Goal: Task Accomplishment & Management: Manage account settings

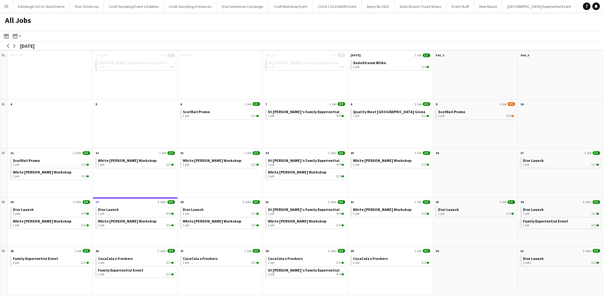
click at [7, 6] on app-icon "Menu" at bounding box center [6, 6] width 5 height 5
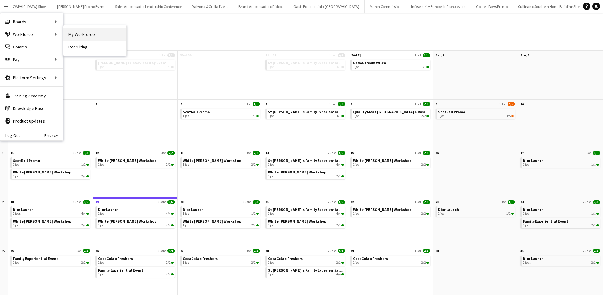
click at [112, 32] on link "My Workforce" at bounding box center [94, 34] width 63 height 13
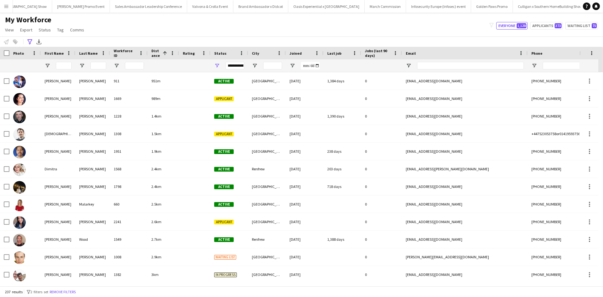
drag, startPoint x: 27, startPoint y: 42, endPoint x: 42, endPoint y: 54, distance: 19.2
click at [28, 42] on icon "Advanced filters" at bounding box center [29, 41] width 5 height 5
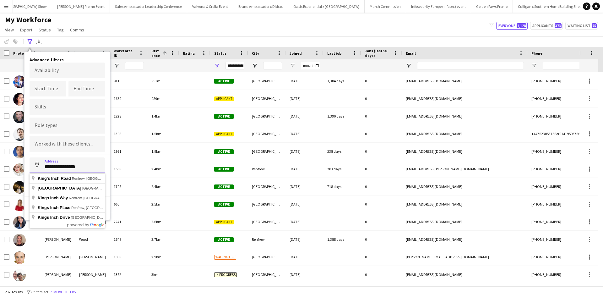
drag, startPoint x: 86, startPoint y: 165, endPoint x: 42, endPoint y: 165, distance: 44.0
click at [42, 165] on input "**********" at bounding box center [67, 165] width 75 height 16
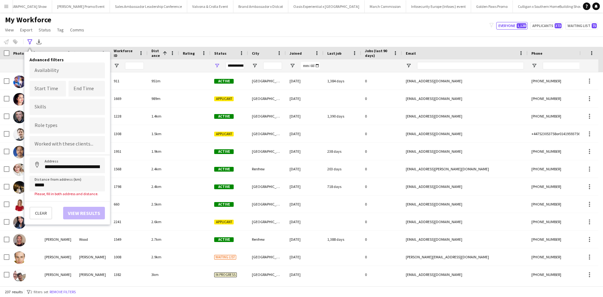
type input "**********"
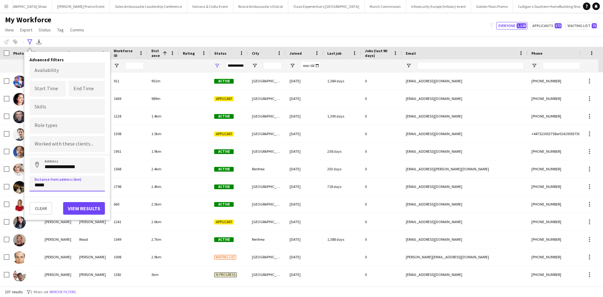
drag, startPoint x: 40, startPoint y: 186, endPoint x: 32, endPoint y: 186, distance: 8.2
click at [32, 186] on input "*****" at bounding box center [67, 183] width 75 height 16
type input "*****"
click button "Address" at bounding box center [37, 164] width 15 height 15
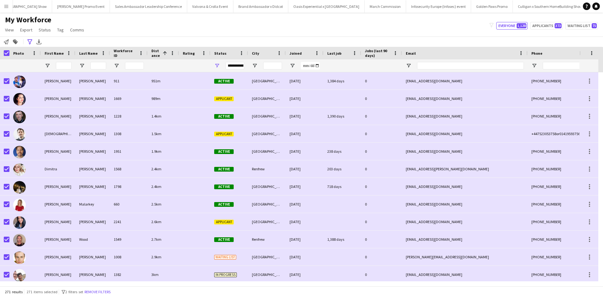
click at [6, 35] on app-page-menu "View Views Default view New view Update view Delete view Edit name Customise vi…" at bounding box center [45, 30] width 90 height 12
click at [7, 41] on icon at bounding box center [6, 41] width 5 height 5
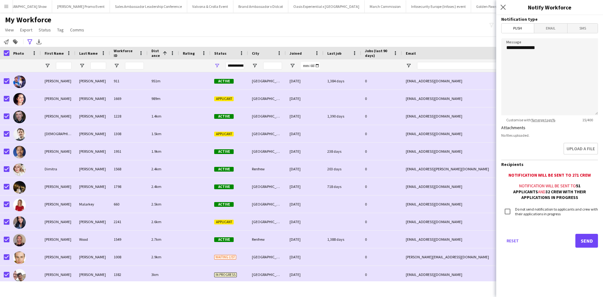
click at [555, 28] on span "Email" at bounding box center [550, 28] width 33 height 9
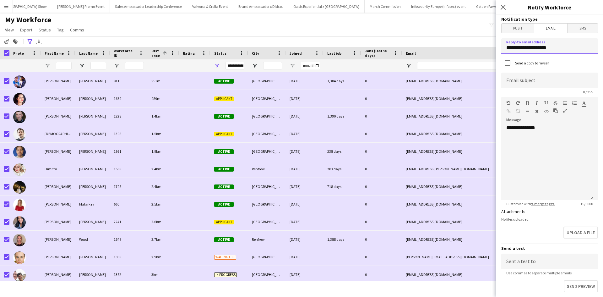
drag, startPoint x: 565, startPoint y: 49, endPoint x: 505, endPoint y: 51, distance: 60.3
click at [505, 51] on input "**********" at bounding box center [549, 46] width 97 height 16
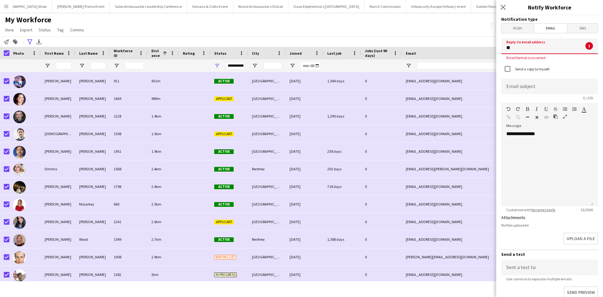
type input "**********"
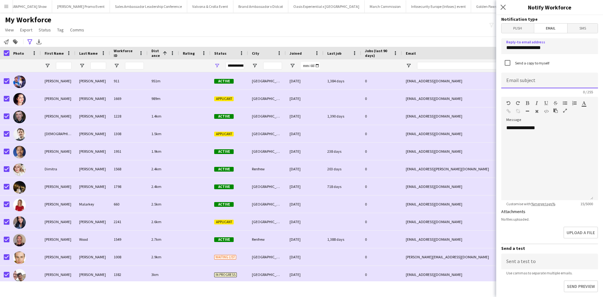
click at [537, 80] on input at bounding box center [549, 81] width 97 height 16
type input "**********"
click at [549, 135] on div "**********" at bounding box center [547, 162] width 92 height 75
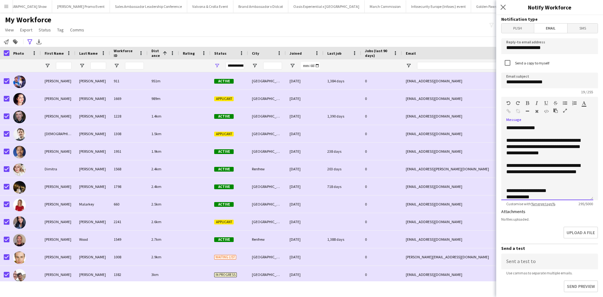
click at [534, 154] on div "**********" at bounding box center [544, 146] width 77 height 19
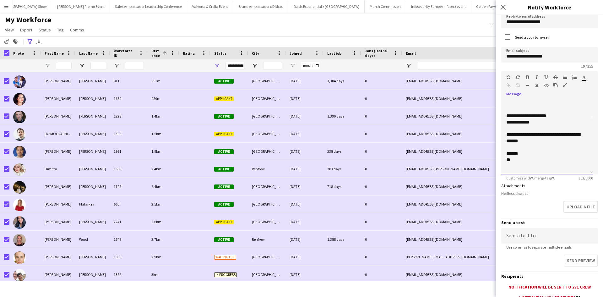
scroll to position [106, 0]
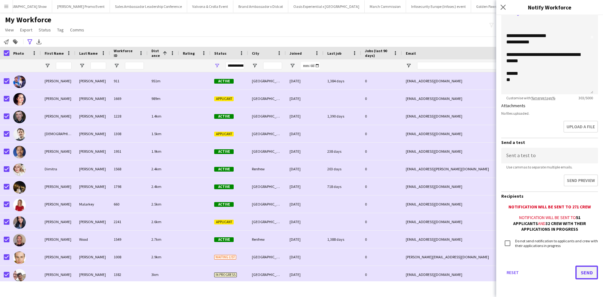
click at [585, 267] on button "Send" at bounding box center [586, 272] width 23 height 14
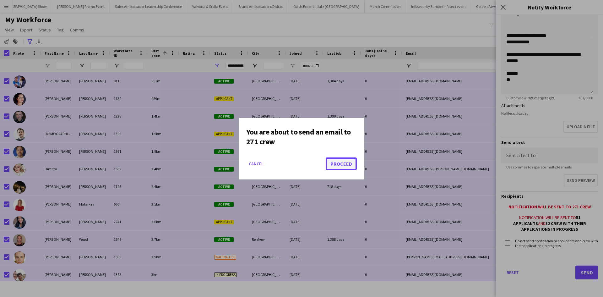
click at [347, 162] on button "Proceed" at bounding box center [341, 163] width 31 height 13
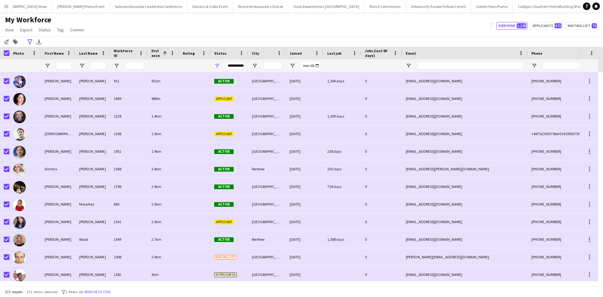
click at [9, 6] on button "Menu" at bounding box center [6, 6] width 13 height 13
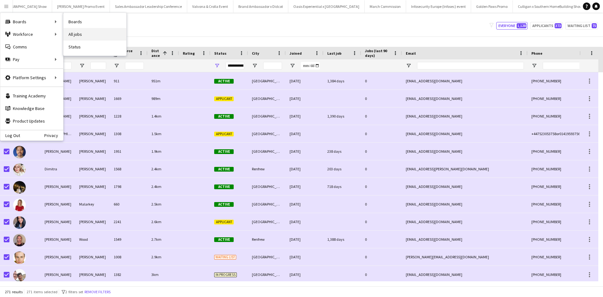
click at [82, 30] on link "All jobs" at bounding box center [94, 34] width 63 height 13
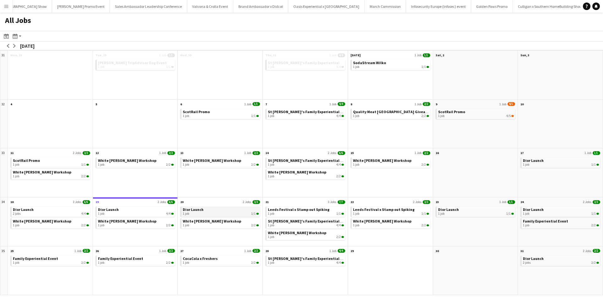
click at [194, 208] on span "Dior Launch" at bounding box center [193, 209] width 21 height 5
click at [189, 209] on span "Dior Launch" at bounding box center [193, 209] width 21 height 5
click at [6, 9] on button "Menu" at bounding box center [6, 6] width 13 height 13
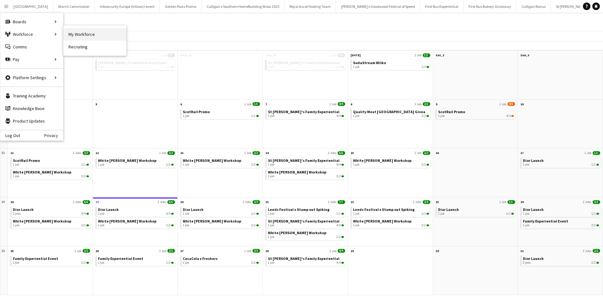
click at [72, 33] on link "My Workforce" at bounding box center [94, 34] width 63 height 13
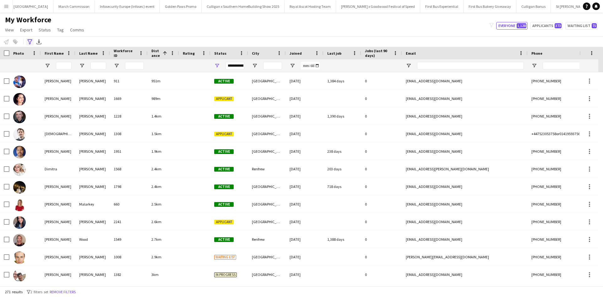
click at [30, 43] on icon at bounding box center [29, 41] width 5 height 5
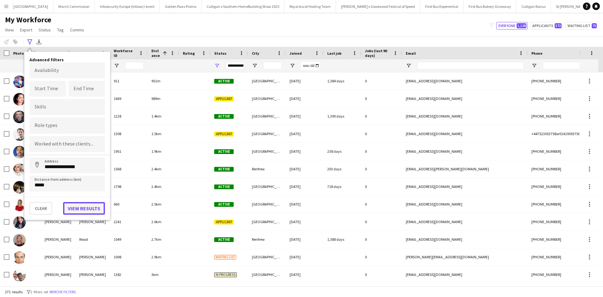
click at [88, 207] on button "View results" at bounding box center [84, 208] width 42 height 13
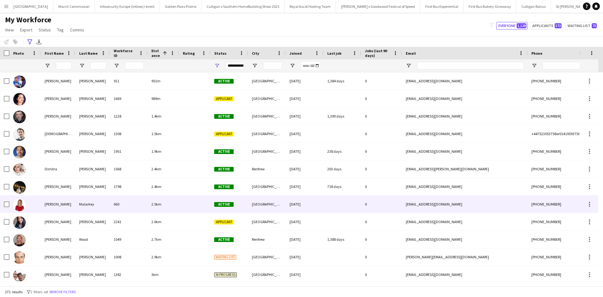
click at [54, 204] on div "Emma" at bounding box center [58, 203] width 35 height 17
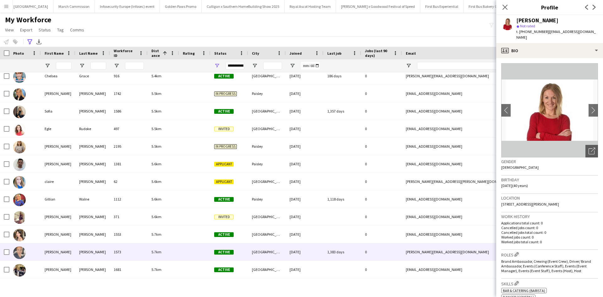
click at [57, 250] on div "Yvonne" at bounding box center [58, 251] width 35 height 17
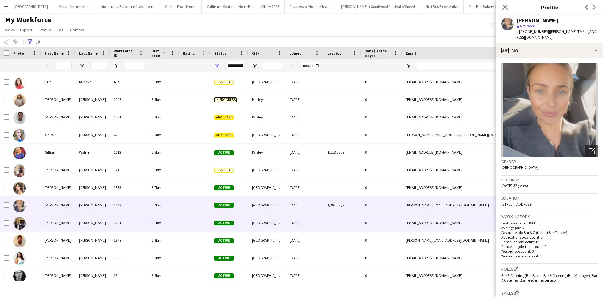
scroll to position [753, 0]
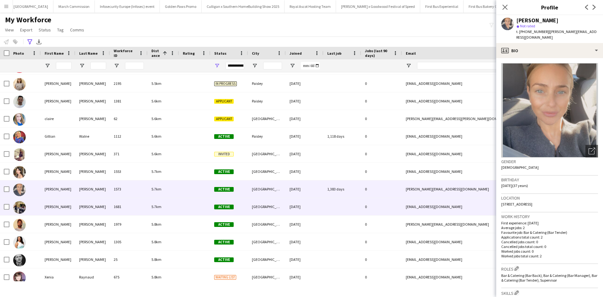
click at [49, 207] on div "Susan" at bounding box center [58, 206] width 35 height 17
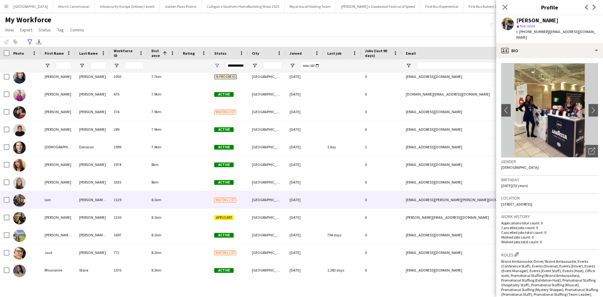
scroll to position [1507, 0]
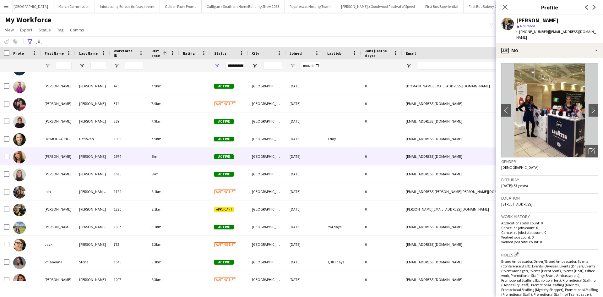
click at [59, 156] on div "Stephanie" at bounding box center [58, 156] width 35 height 17
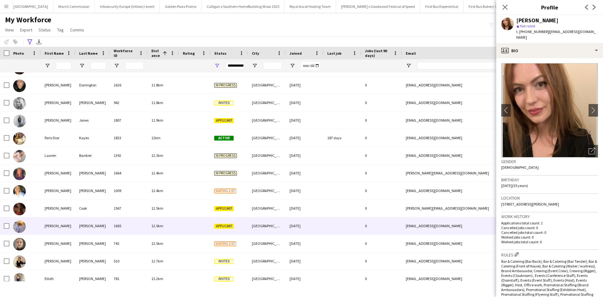
scroll to position [2480, 0]
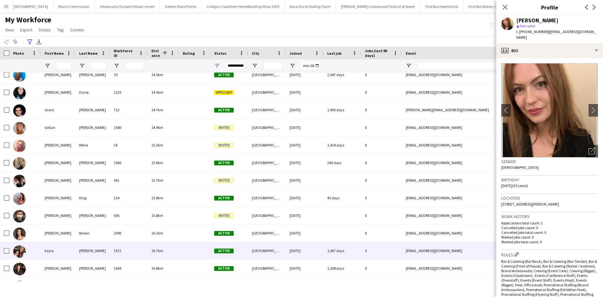
click at [45, 250] on div "kayla" at bounding box center [58, 250] width 35 height 17
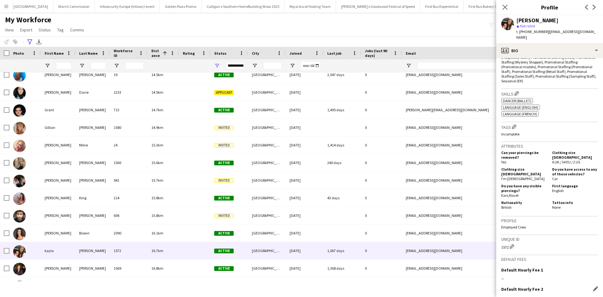
scroll to position [323, 0]
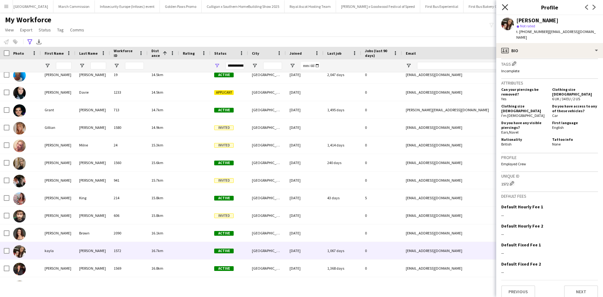
click at [504, 6] on icon at bounding box center [505, 7] width 6 height 6
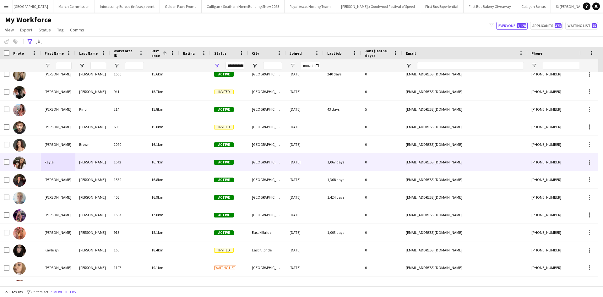
scroll to position [2857, 0]
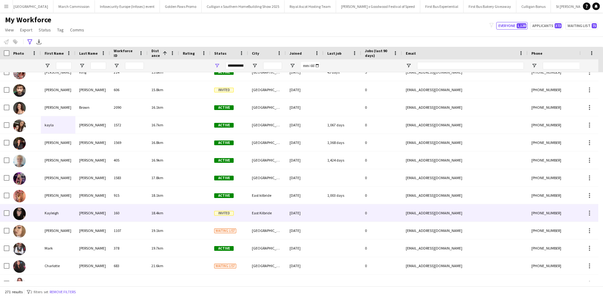
click at [49, 213] on div "Kayleigh" at bounding box center [58, 212] width 35 height 17
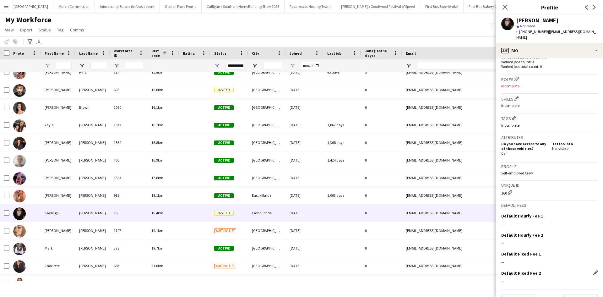
scroll to position [184, 0]
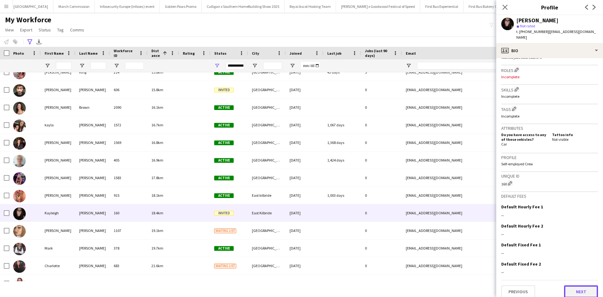
click at [578, 285] on button "Next" at bounding box center [581, 291] width 34 height 13
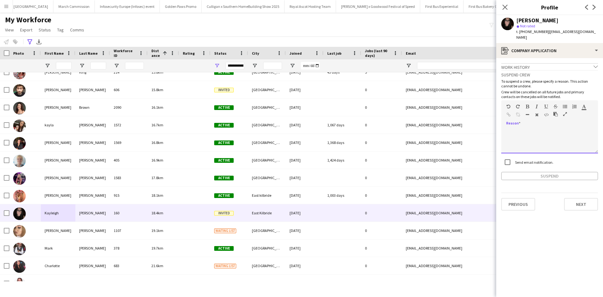
click at [542, 139] on div at bounding box center [549, 140] width 97 height 25
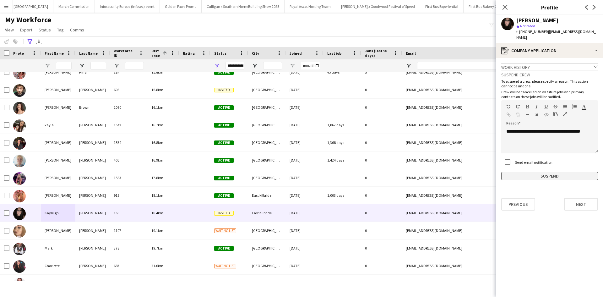
click at [569, 172] on button "Suspend" at bounding box center [549, 176] width 97 height 8
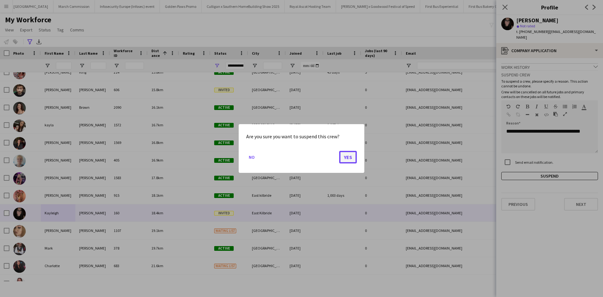
click at [350, 159] on button "Yes" at bounding box center [348, 157] width 18 height 13
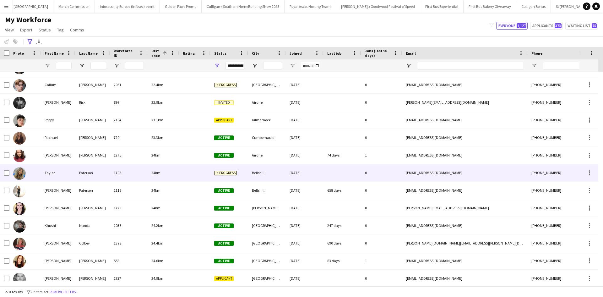
scroll to position [2983, 0]
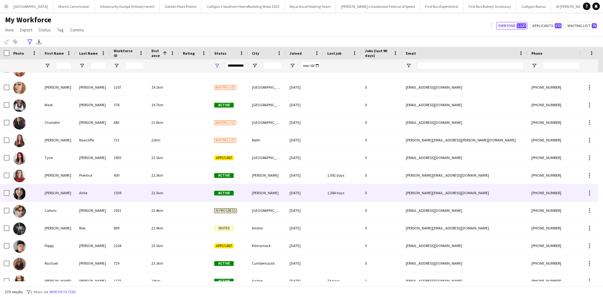
click at [50, 191] on div "Courtney" at bounding box center [58, 192] width 35 height 17
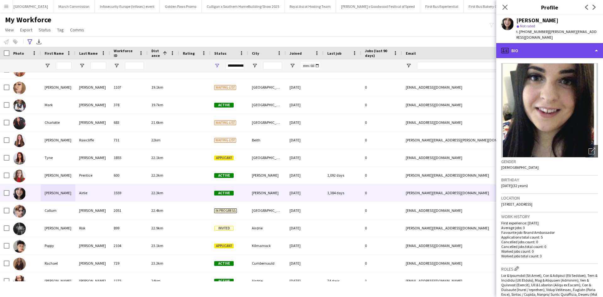
click at [563, 46] on div "profile Bio" at bounding box center [549, 50] width 107 height 15
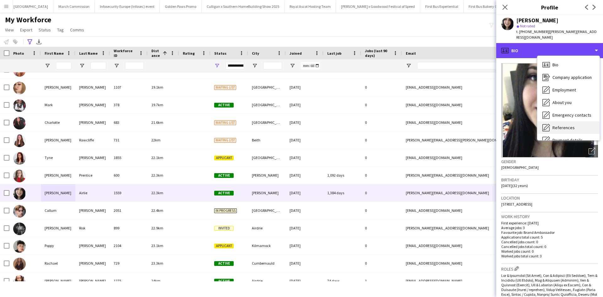
scroll to position [72, 0]
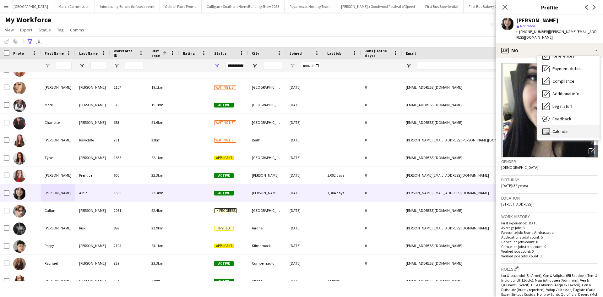
click at [566, 128] on span "Calendar" at bounding box center [560, 131] width 17 height 6
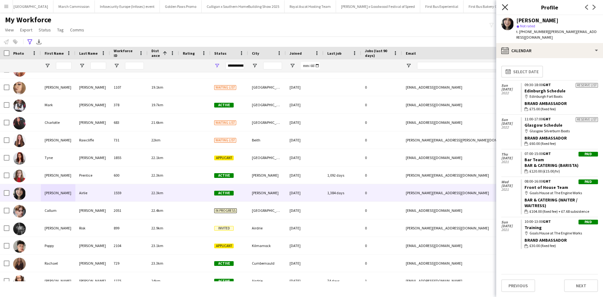
click at [507, 6] on icon "Close pop-in" at bounding box center [505, 7] width 6 height 6
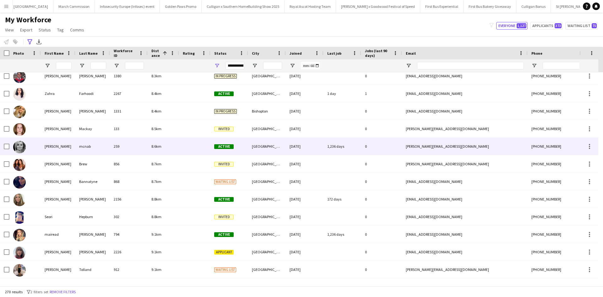
scroll to position [1727, 0]
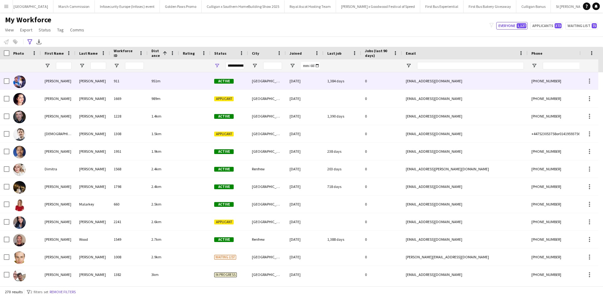
click at [42, 80] on div "Marcus" at bounding box center [58, 80] width 35 height 17
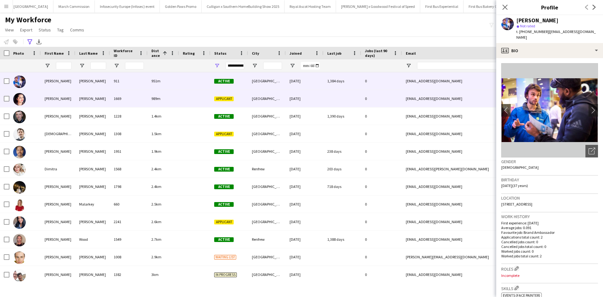
click at [48, 97] on div "Leanne" at bounding box center [58, 98] width 35 height 17
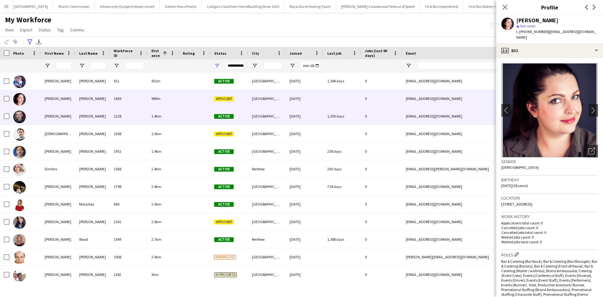
click at [50, 113] on div "Lee" at bounding box center [58, 115] width 35 height 17
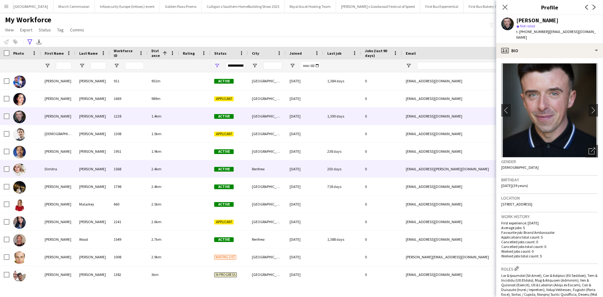
click at [50, 169] on div "Dimitra" at bounding box center [58, 168] width 35 height 17
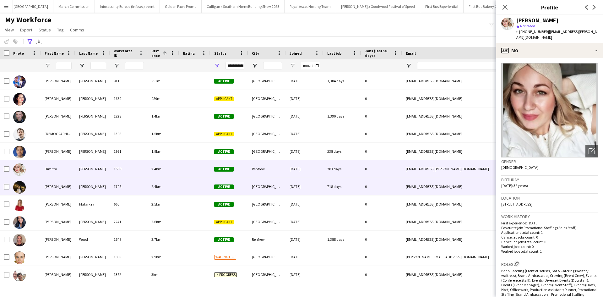
click at [51, 183] on div "Ketsia" at bounding box center [58, 186] width 35 height 17
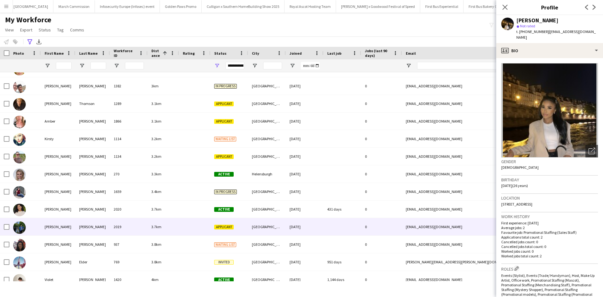
scroll to position [188, 0]
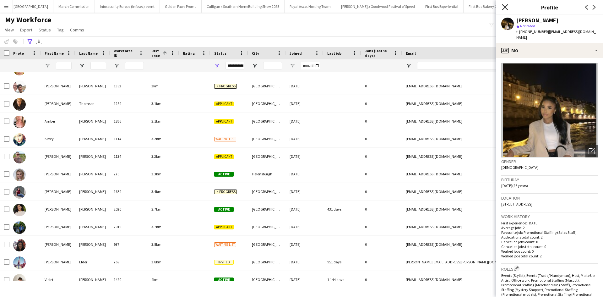
click at [507, 7] on icon "Close pop-in" at bounding box center [505, 7] width 6 height 6
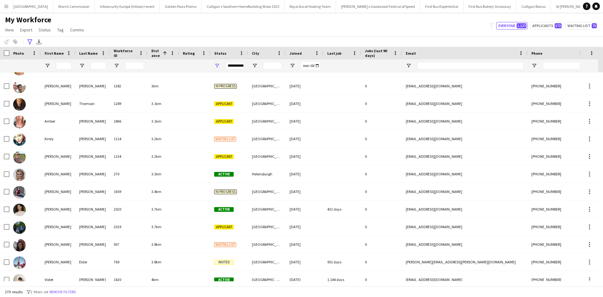
click at [5, 8] on app-icon "Menu" at bounding box center [6, 6] width 5 height 5
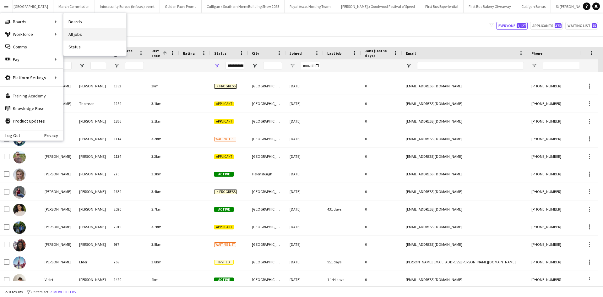
click at [89, 33] on link "All jobs" at bounding box center [94, 34] width 63 height 13
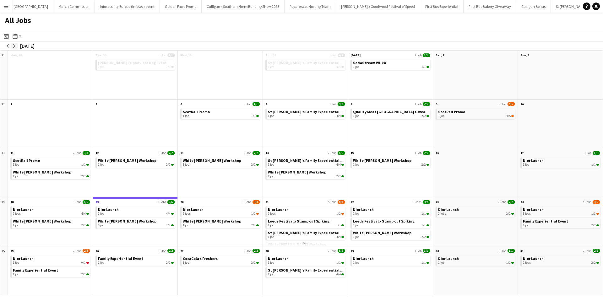
click at [15, 45] on app-icon "arrow-right" at bounding box center [15, 46] width 4 height 4
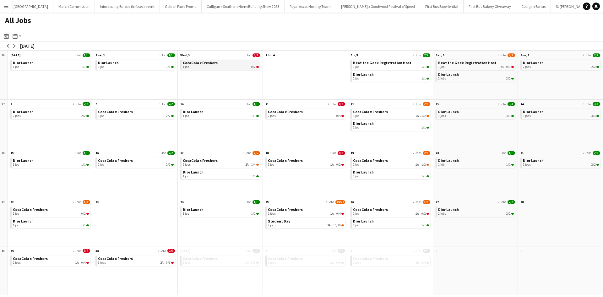
click at [194, 67] on div "1 job 0/2" at bounding box center [221, 67] width 76 height 4
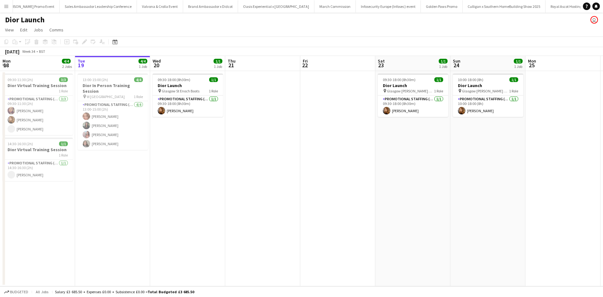
scroll to position [0, 6140]
click at [210, 104] on app-card-role "Promotional Staffing (Sales Staff) 1/1 09:30-18:00 (8h30m) Rebecca Moore" at bounding box center [188, 105] width 70 height 21
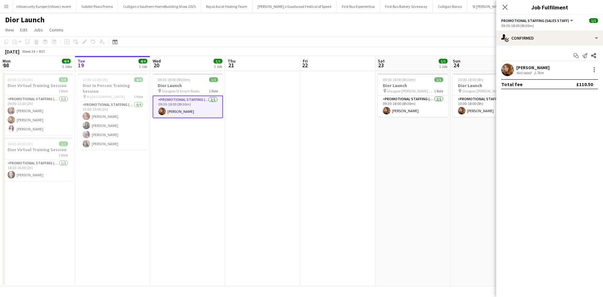
click at [598, 69] on div "Rebecca Moore Not rated 2.7km" at bounding box center [549, 69] width 107 height 13
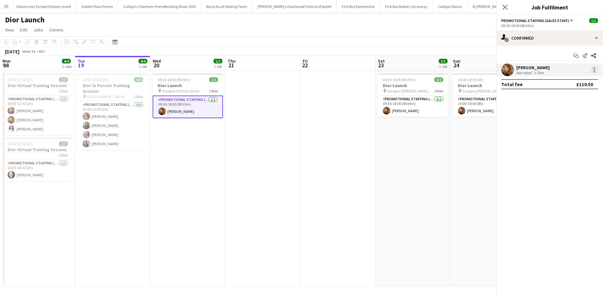
click at [592, 73] on div at bounding box center [594, 70] width 8 height 8
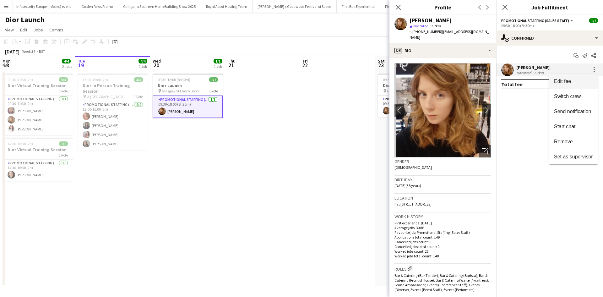
click at [588, 78] on span "Edit fee" at bounding box center [573, 81] width 39 height 6
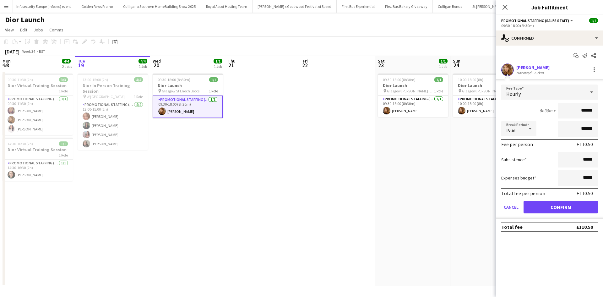
click at [458, 196] on app-date-cell "10:00-18:00 (8h) 1/1 Dior Launch pin Glasgow [PERSON_NAME] Galleries Boots 1 Ro…" at bounding box center [487, 178] width 75 height 215
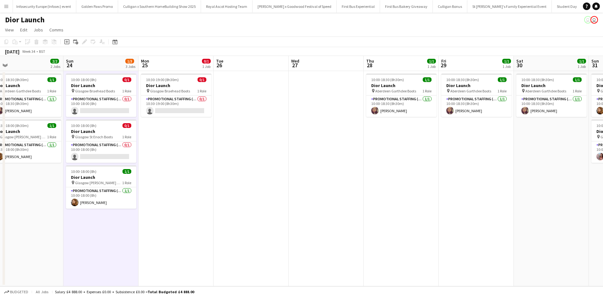
drag, startPoint x: 559, startPoint y: 179, endPoint x: 314, endPoint y: 182, distance: 244.9
click at [170, 152] on app-calendar-viewport "Wed 20 1/2 2 Jobs Thu 21 1/2 2 Jobs Fri 22 1/1 1 Job Sat 23 2/2 2 Jobs Sun 24 1…" at bounding box center [301, 171] width 603 height 230
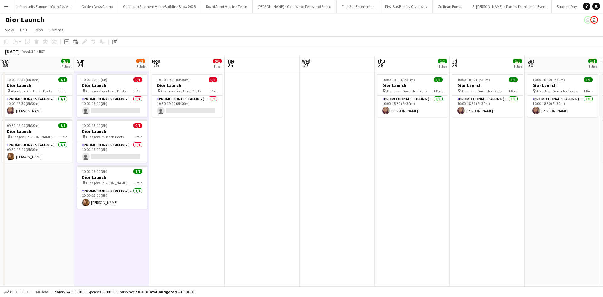
drag, startPoint x: 398, startPoint y: 194, endPoint x: 260, endPoint y: 178, distance: 139.1
click at [260, 178] on app-calendar-viewport "Wed 20 1/2 2 Jobs Thu 21 1/2 2 Jobs Fri 22 1/1 1 Job Sat 23 2/2 2 Jobs Sun 24 1…" at bounding box center [301, 171] width 603 height 230
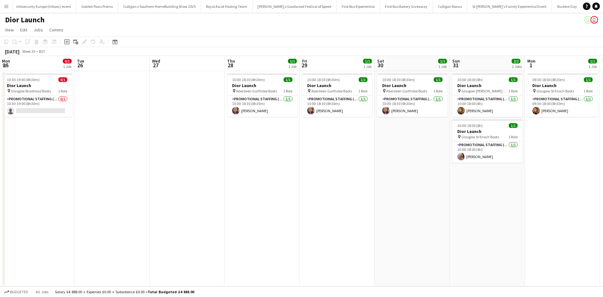
scroll to position [0, 226]
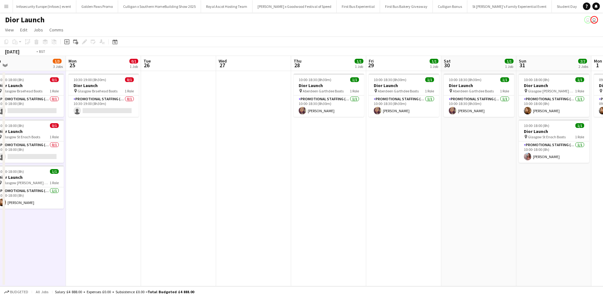
drag, startPoint x: 148, startPoint y: 181, endPoint x: 279, endPoint y: 159, distance: 133.5
click at [279, 159] on app-calendar-viewport "Fri 22 1/1 1 Job Sat 23 2/2 2 Jobs Sun 24 1/3 3 Jobs Mon 25 0/1 1 Job Tue 26 We…" at bounding box center [301, 171] width 603 height 230
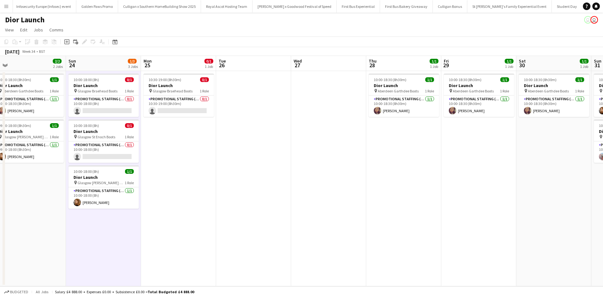
scroll to position [0, 170]
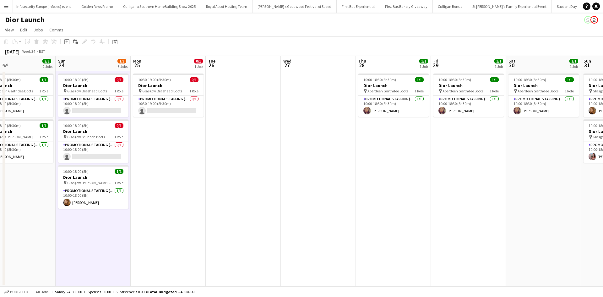
click at [5, 7] on app-icon "Menu" at bounding box center [6, 6] width 5 height 5
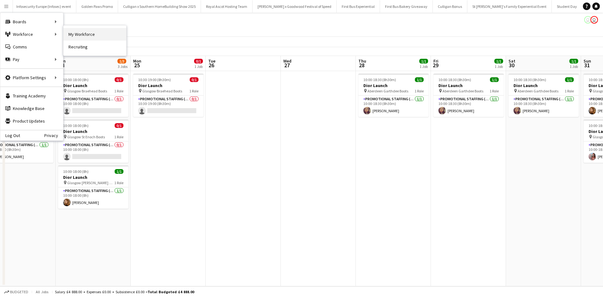
click at [81, 30] on link "My Workforce" at bounding box center [94, 34] width 63 height 13
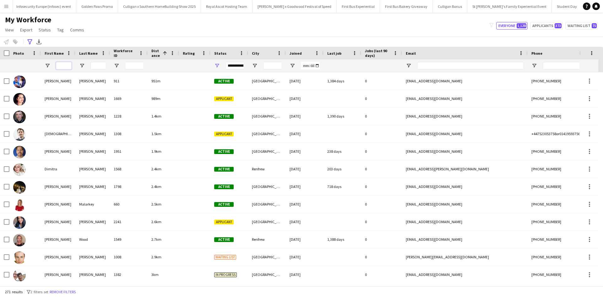
click at [62, 69] on input "First Name Filter Input" at bounding box center [64, 66] width 16 height 8
type input "****"
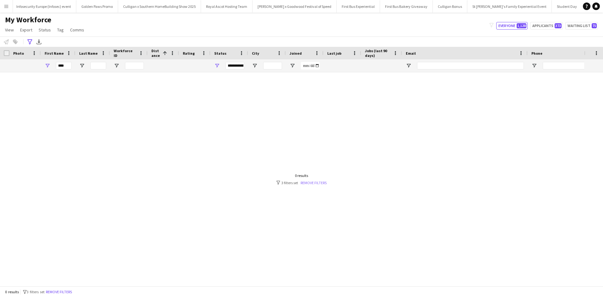
click at [320, 183] on link "Remove filters" at bounding box center [313, 182] width 26 height 5
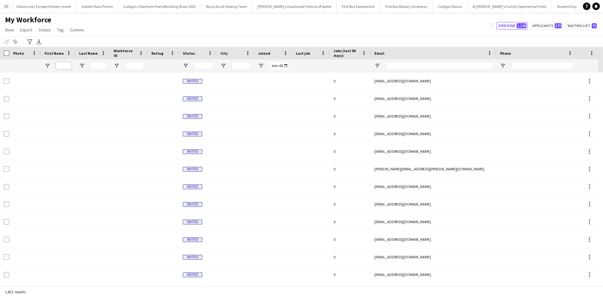
click at [61, 68] on input "First Name Filter Input" at bounding box center [64, 66] width 16 height 8
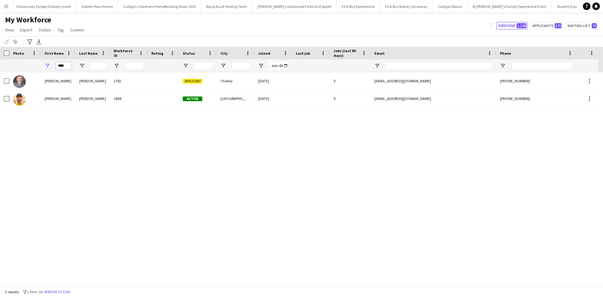
type input "****"
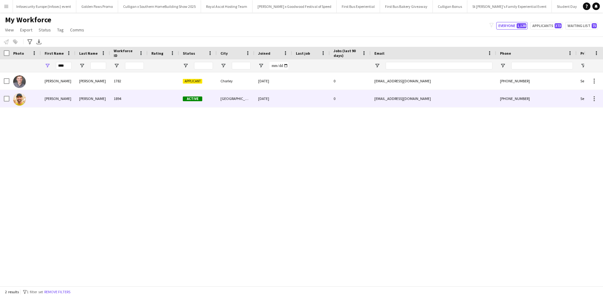
click at [53, 96] on div "Luke" at bounding box center [58, 98] width 35 height 17
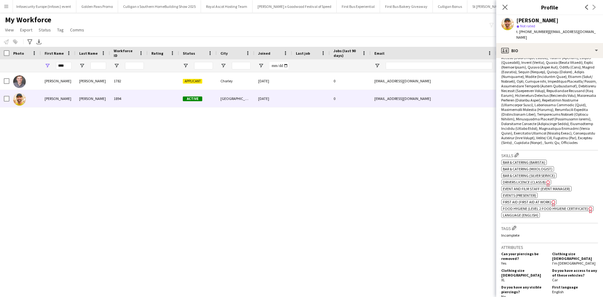
scroll to position [345, 0]
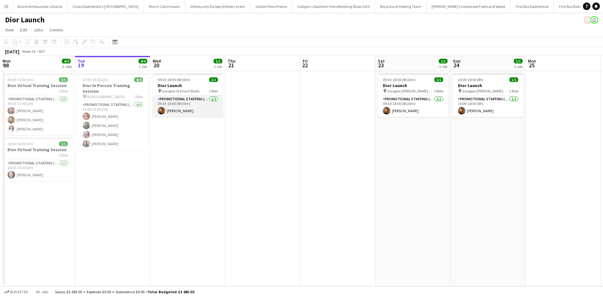
scroll to position [0, 6140]
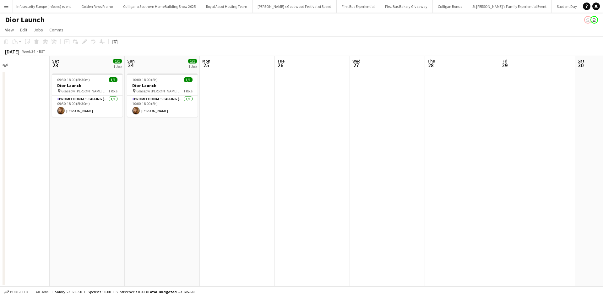
drag, startPoint x: 483, startPoint y: 160, endPoint x: 154, endPoint y: 131, distance: 330.7
click at [154, 131] on app-calendar-viewport "Wed 20 1/1 1 Job Thu 21 Fri 22 Sat 23 1/1 1 Job Sun 24 1/1 1 Job Mon 25 Tue 26 …" at bounding box center [301, 171] width 603 height 230
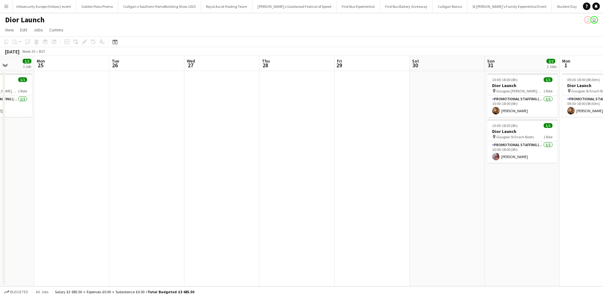
drag, startPoint x: 426, startPoint y: 180, endPoint x: 161, endPoint y: 149, distance: 267.1
click at [155, 149] on app-calendar-viewport "Fri 22 Sat 23 1/1 1 Job Sun 24 1/1 1 Job Mon 25 Tue 26 Wed 27 Thu 28 Fri 29 Sat…" at bounding box center [301, 171] width 603 height 230
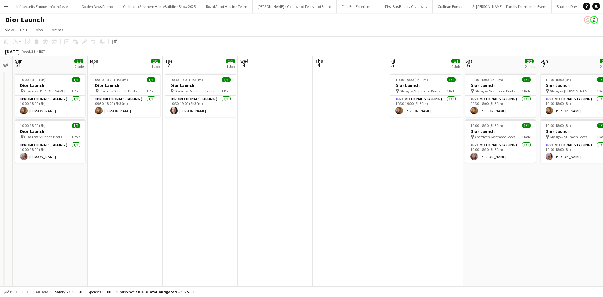
scroll to position [0, 188]
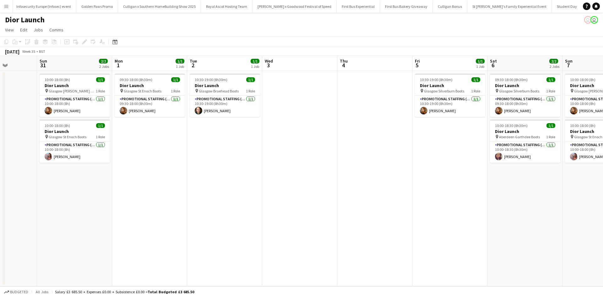
drag, startPoint x: 524, startPoint y: 185, endPoint x: 192, endPoint y: 170, distance: 332.2
click at [192, 170] on app-calendar-viewport "Thu 28 Fri 29 Sat 30 Sun 31 2/2 2 Jobs Mon 1 1/1 1 Job Tue 2 1/1 1 Job Wed 3 Th…" at bounding box center [301, 171] width 603 height 230
click at [232, 84] on h3 "Dior Launch" at bounding box center [225, 86] width 70 height 6
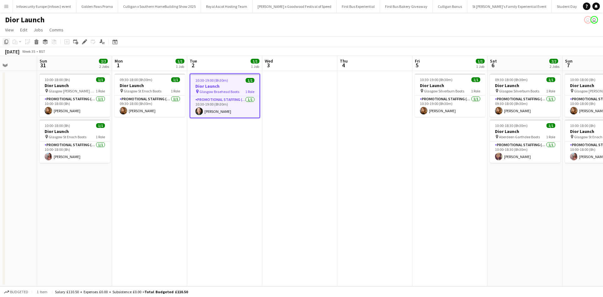
click at [6, 42] on icon "Copy" at bounding box center [6, 41] width 5 height 5
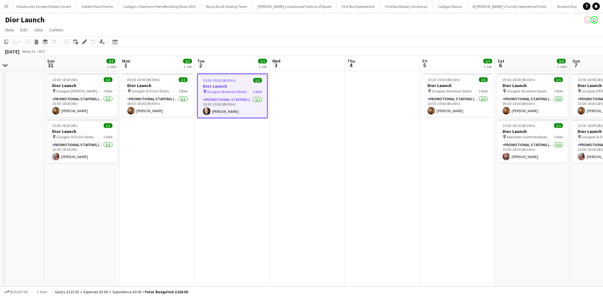
drag, startPoint x: 83, startPoint y: 215, endPoint x: 411, endPoint y: 203, distance: 328.0
click at [411, 203] on app-calendar-viewport "Thu 28 Fri 29 Sat 30 Sun 31 2/2 2 Jobs Mon 1 1/1 1 Job Tue 2 1/1 1 Job Wed 3 Th…" at bounding box center [301, 171] width 603 height 230
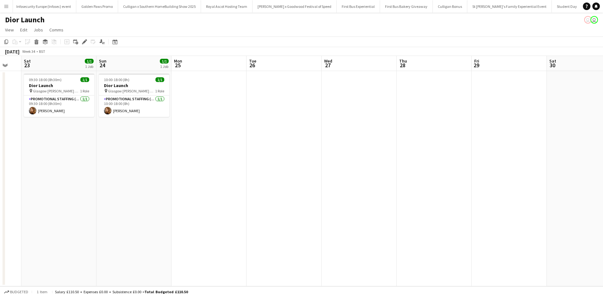
drag, startPoint x: 128, startPoint y: 205, endPoint x: 420, endPoint y: 192, distance: 292.9
click at [420, 192] on app-calendar-viewport "Wed 20 1/1 1 Job Thu 21 Fri 22 Sat 23 1/1 1 Job Sun 24 1/1 1 Job Mon 25 Tue 26 …" at bounding box center [301, 171] width 603 height 230
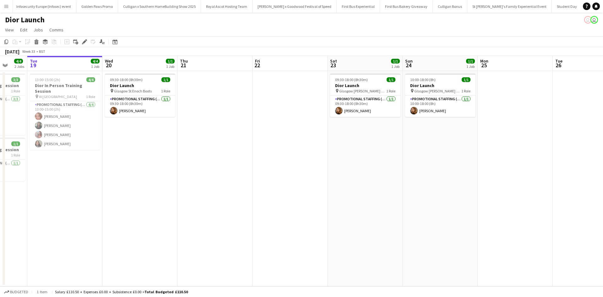
scroll to position [0, 127]
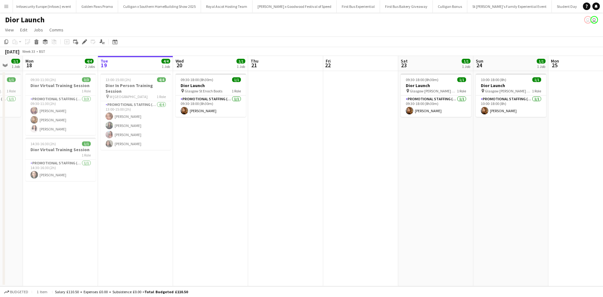
drag, startPoint x: 89, startPoint y: 200, endPoint x: 428, endPoint y: 199, distance: 339.1
click at [430, 199] on app-calendar-viewport "Sat 16 Sun 17 1/1 1 Job Mon 18 4/4 2 Jobs Tue 19 4/4 1 Job Wed 20 1/1 1 Job Thu…" at bounding box center [301, 171] width 603 height 230
click at [190, 135] on app-date-cell "09:30-18:00 (8h30m) 1/1 Dior Launch pin Glasgow St Enoch Boots 1 Role Promotion…" at bounding box center [210, 178] width 75 height 215
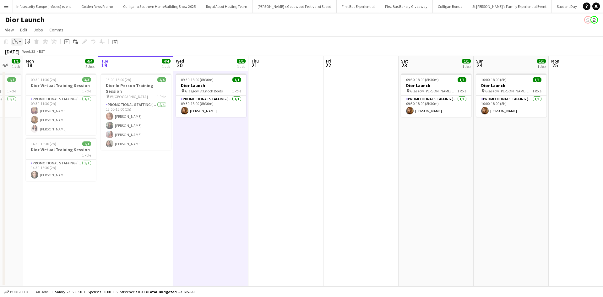
click at [14, 40] on icon at bounding box center [14, 39] width 2 height 1
click at [26, 54] on link "Paste Ctrl+V" at bounding box center [46, 54] width 59 height 6
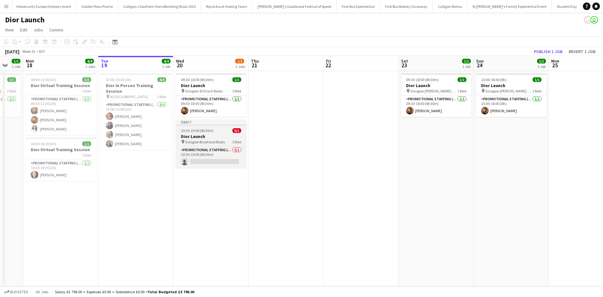
click at [220, 134] on h3 "Dior Launch" at bounding box center [211, 136] width 70 height 6
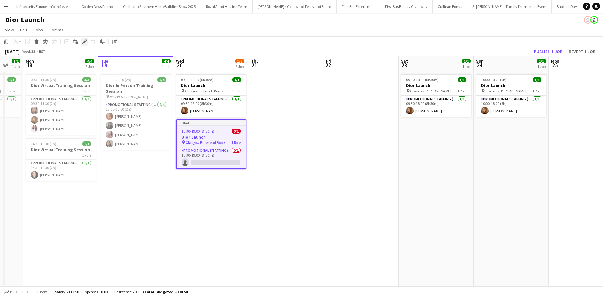
click at [85, 40] on icon "Edit" at bounding box center [84, 41] width 5 height 5
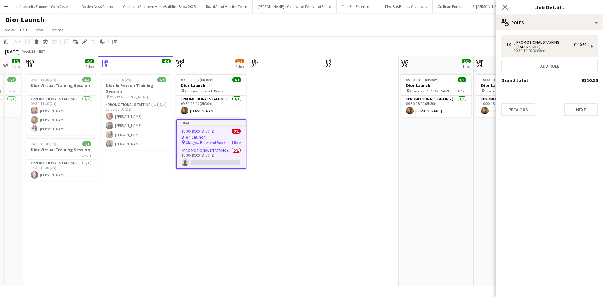
click at [337, 168] on app-date-cell at bounding box center [360, 178] width 75 height 215
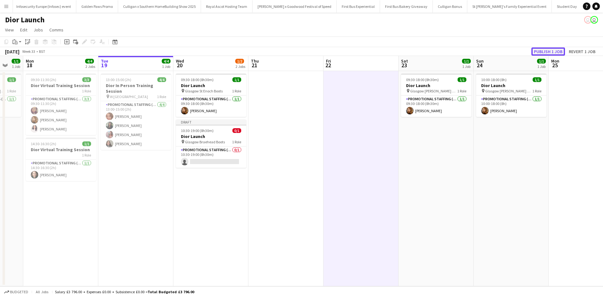
click at [535, 51] on button "Publish 1 job" at bounding box center [548, 51] width 34 height 8
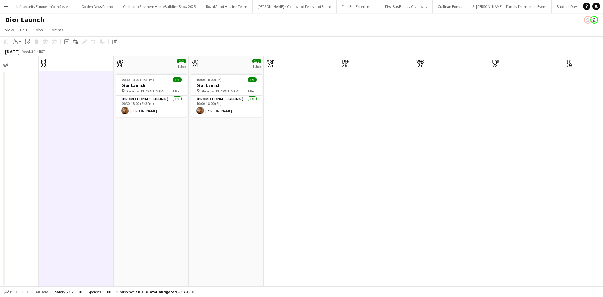
drag, startPoint x: 482, startPoint y: 174, endPoint x: 191, endPoint y: 161, distance: 292.0
click at [191, 161] on app-calendar-viewport "Tue 19 4/4 1 Job Wed 20 1/2 2 Jobs Thu 21 Fri 22 Sat 23 1/1 1 Job Sun 24 1/1 1 …" at bounding box center [301, 171] width 603 height 230
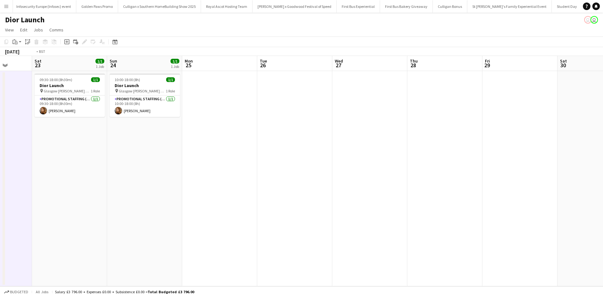
drag, startPoint x: 381, startPoint y: 201, endPoint x: 109, endPoint y: 165, distance: 274.8
click at [109, 165] on app-calendar-viewport "Tue 19 4/4 1 Job Wed 20 1/2 2 Jobs Thu 21 Fri 22 Sat 23 1/1 1 Job Sun 24 1/1 1 …" at bounding box center [301, 171] width 603 height 230
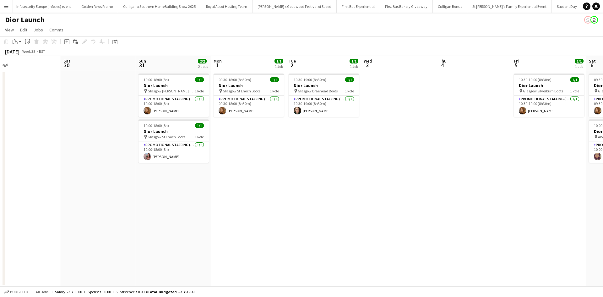
drag, startPoint x: 437, startPoint y: 208, endPoint x: 100, endPoint y: 179, distance: 338.4
click at [61, 182] on app-calendar-viewport "Mon 25 Tue 26 Wed 27 Thu 28 Fri 29 Sat 30 Sun 31 2/2 2 Jobs Mon 1 1/1 1 Job Tue…" at bounding box center [301, 171] width 603 height 230
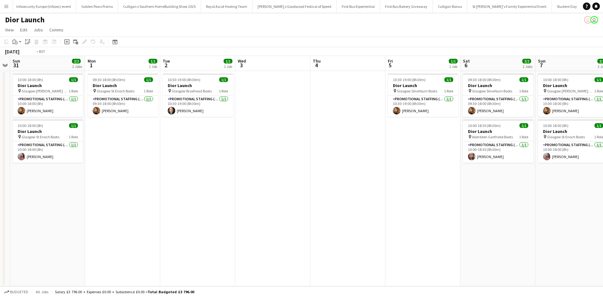
scroll to position [0, 295]
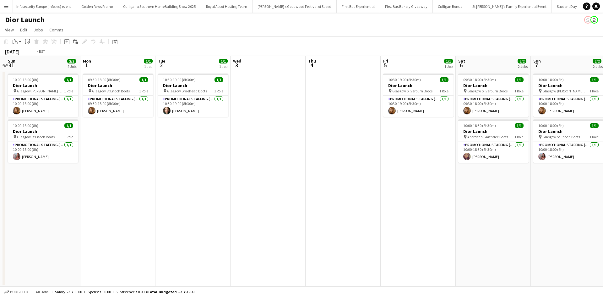
drag, startPoint x: 379, startPoint y: 212, endPoint x: 208, endPoint y: 198, distance: 172.3
click at [208, 198] on app-calendar-viewport "Wed 27 Thu 28 Fri 29 Sat 30 Sun 31 2/2 2 Jobs Mon 1 1/1 1 Job Tue 2 1/1 1 Job W…" at bounding box center [301, 171] width 603 height 230
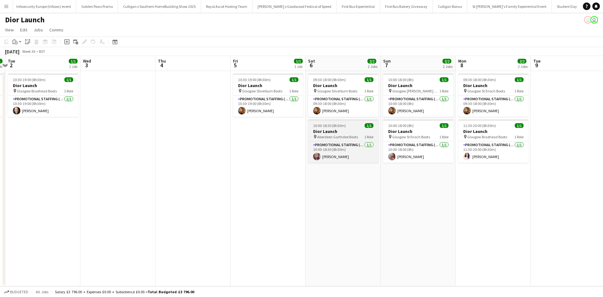
click at [354, 131] on h3 "Dior Launch" at bounding box center [343, 131] width 70 height 6
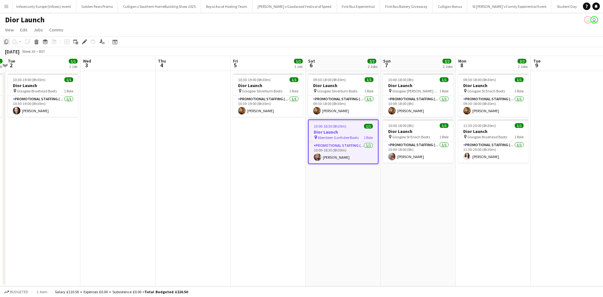
click at [7, 42] on icon "Copy" at bounding box center [6, 41] width 5 height 5
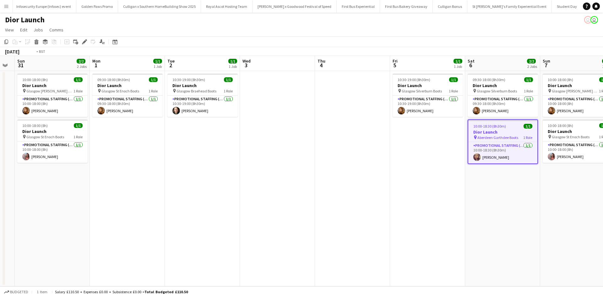
drag, startPoint x: 93, startPoint y: 208, endPoint x: 458, endPoint y: 194, distance: 365.4
click at [445, 194] on app-calendar-viewport "Fri 29 Sat 30 Sun 31 2/2 2 Jobs Mon 1 1/1 1 Job Tue 2 1/1 1 Job Wed 3 Thu 4 Fri…" at bounding box center [301, 171] width 603 height 230
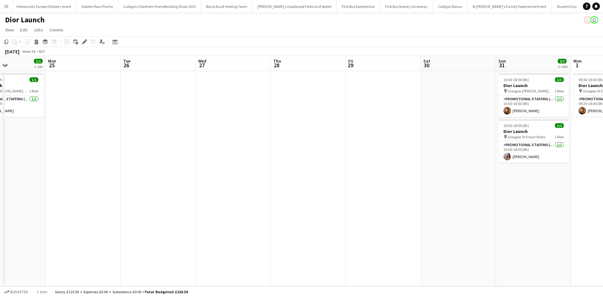
drag, startPoint x: 143, startPoint y: 204, endPoint x: 385, endPoint y: 218, distance: 242.7
click at [450, 199] on app-calendar-viewport "Fri 22 Sat 23 1/1 1 Job Sun 24 1/1 1 Job Mon 25 Tue 26 Wed 27 Thu 28 Fri 29 Sat…" at bounding box center [301, 171] width 603 height 230
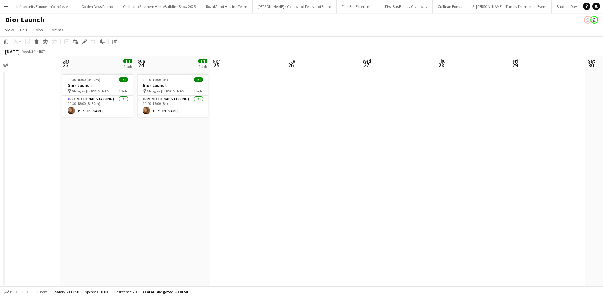
scroll to position [0, 149]
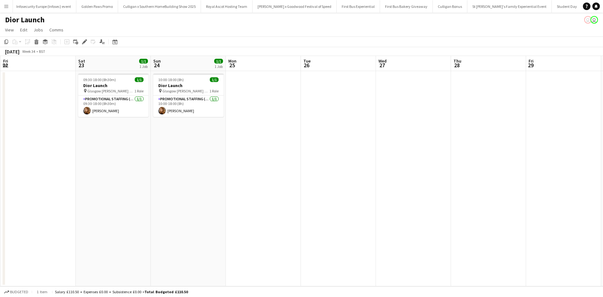
drag, startPoint x: 154, startPoint y: 213, endPoint x: 391, endPoint y: 207, distance: 236.8
click at [391, 207] on app-calendar-viewport "Wed 20 1/2 2 Jobs Thu 21 Fri 22 Sat 23 1/1 1 Job Sun 24 1/1 1 Job Mon 25 Tue 26…" at bounding box center [301, 171] width 603 height 230
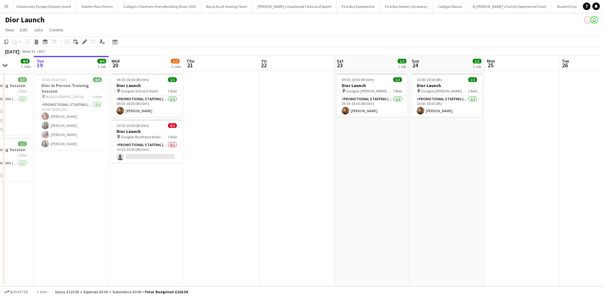
drag, startPoint x: 116, startPoint y: 207, endPoint x: 411, endPoint y: 206, distance: 295.7
click at [422, 201] on app-calendar-viewport "Sat 16 Sun 17 1/1 1 Job Mon 18 4/4 2 Jobs Tue 19 4/4 1 Job Wed 20 1/2 2 Jobs Th…" at bounding box center [301, 171] width 603 height 230
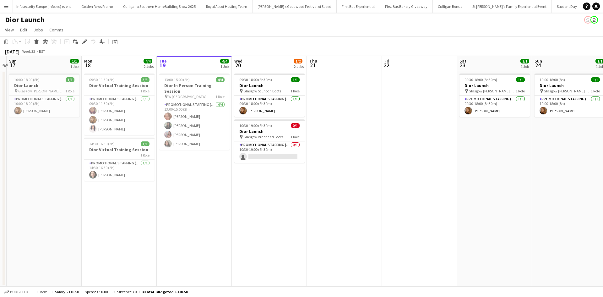
click at [348, 97] on app-date-cell at bounding box center [344, 178] width 75 height 215
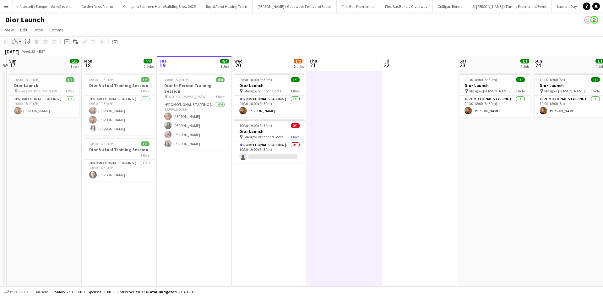
click at [17, 41] on icon "Paste" at bounding box center [15, 41] width 5 height 5
click at [23, 54] on link "Paste Ctrl+V" at bounding box center [46, 54] width 59 height 6
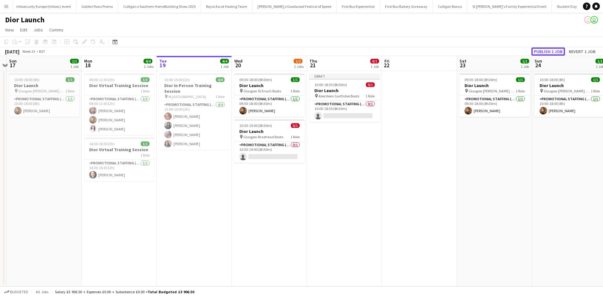
click at [539, 52] on button "Publish 1 job" at bounding box center [548, 51] width 34 height 8
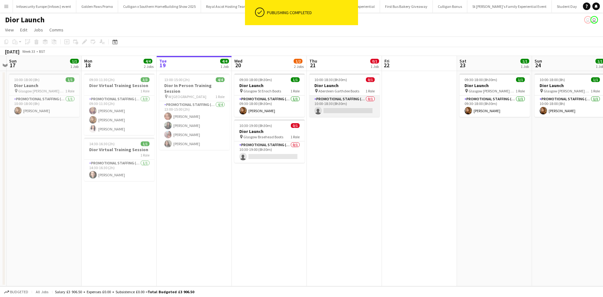
click at [347, 110] on app-card-role "Promotional Staffing (Sales Staff) 0/1 10:00-18:30 (8h30m) single-neutral-actio…" at bounding box center [344, 105] width 70 height 21
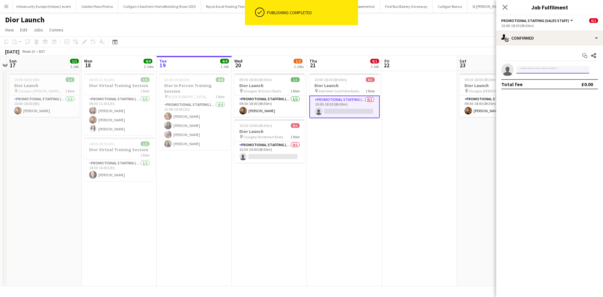
click at [526, 68] on input at bounding box center [552, 70] width 73 height 8
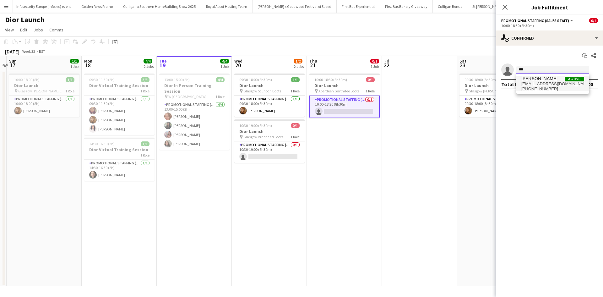
type input "***"
click at [539, 77] on span "Ana Puschiu" at bounding box center [539, 78] width 36 height 5
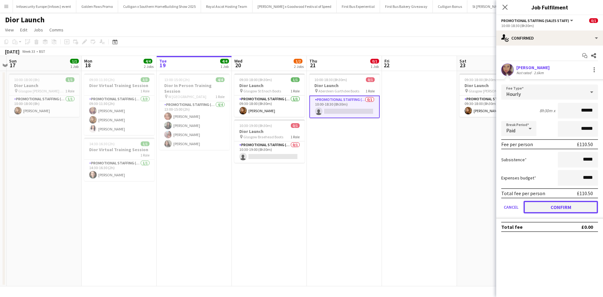
click at [560, 205] on button "Confirm" at bounding box center [560, 207] width 74 height 13
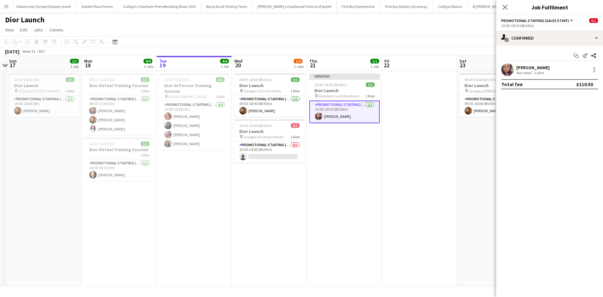
click at [386, 187] on app-date-cell at bounding box center [419, 178] width 75 height 215
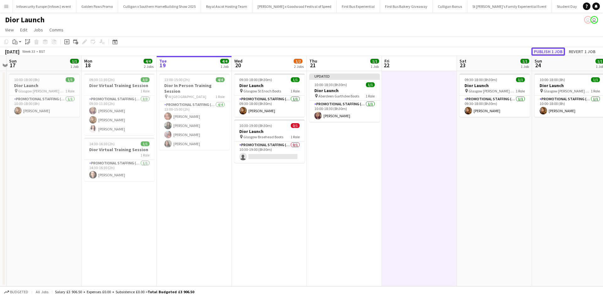
click at [543, 48] on button "Publish 1 job" at bounding box center [548, 51] width 34 height 8
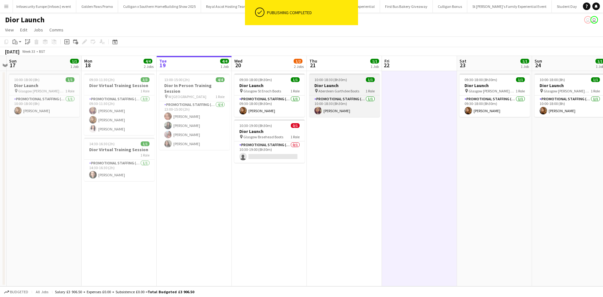
click at [352, 83] on h3 "Dior Launch" at bounding box center [344, 86] width 70 height 6
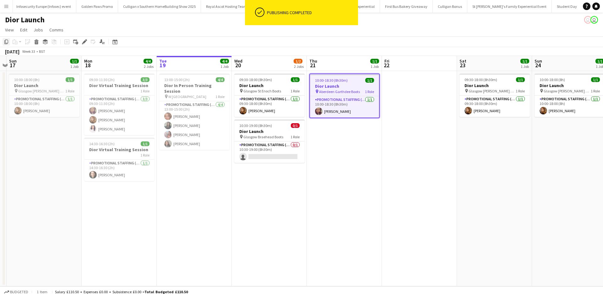
click at [5, 42] on icon at bounding box center [6, 42] width 4 height 4
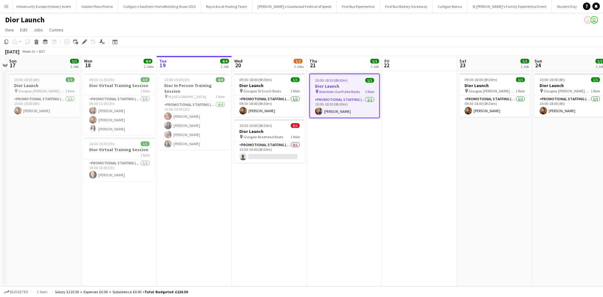
click at [423, 110] on app-date-cell at bounding box center [419, 178] width 75 height 215
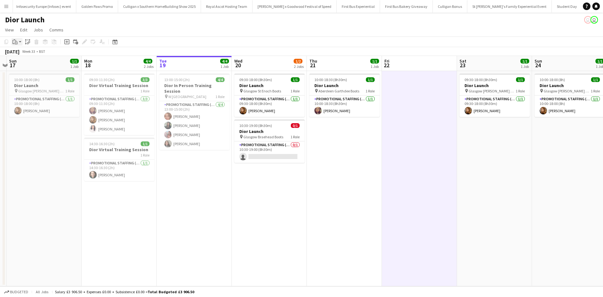
click at [16, 41] on icon at bounding box center [16, 42] width 3 height 3
click at [24, 64] on link "Paste with crew Ctrl+Shift+V" at bounding box center [46, 65] width 59 height 6
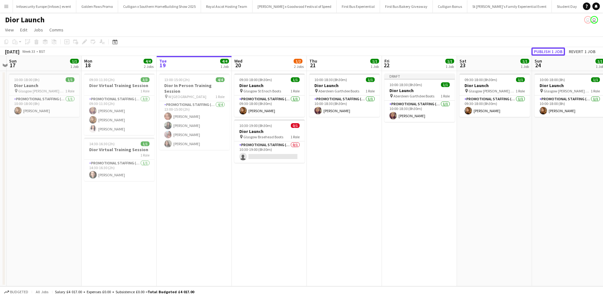
click at [538, 50] on button "Publish 1 job" at bounding box center [548, 51] width 34 height 8
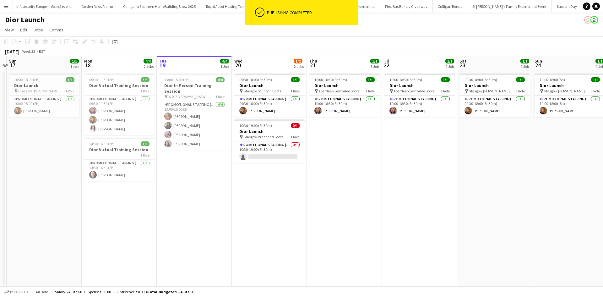
click at [497, 137] on app-date-cell "09:30-18:00 (8h30m) 1/1 Dior Launch pin Glasgow Buchanan Galleries Boots 1 Role…" at bounding box center [494, 178] width 75 height 215
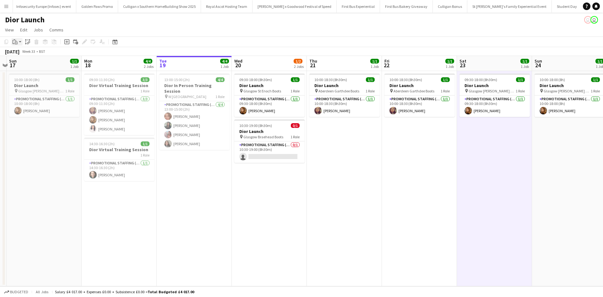
click at [14, 42] on icon "Paste" at bounding box center [15, 41] width 5 height 5
click at [28, 66] on link "Paste with crew Ctrl+Shift+V" at bounding box center [46, 65] width 59 height 6
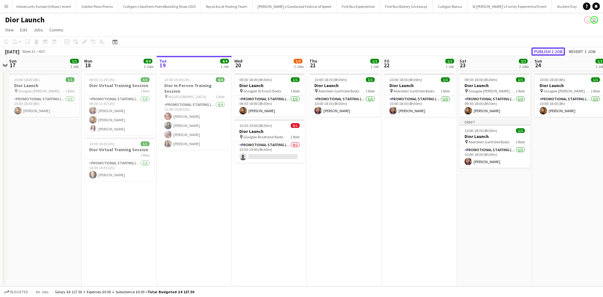
click at [543, 52] on button "Publish 1 job" at bounding box center [548, 51] width 34 height 8
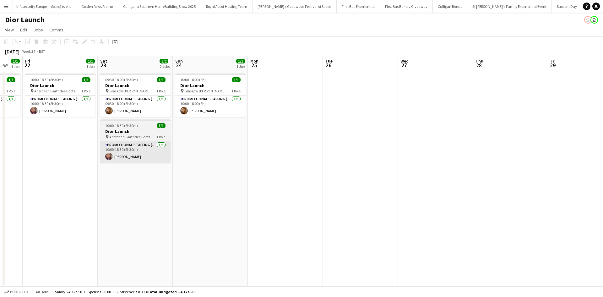
drag, startPoint x: 496, startPoint y: 197, endPoint x: 136, endPoint y: 160, distance: 361.6
click at [136, 160] on app-calendar-viewport "Tue 19 4/4 1 Job Wed 20 1/2 2 Jobs Thu 21 1/1 1 Job Fri 22 1/1 1 Job Sat 23 2/2…" at bounding box center [301, 171] width 603 height 230
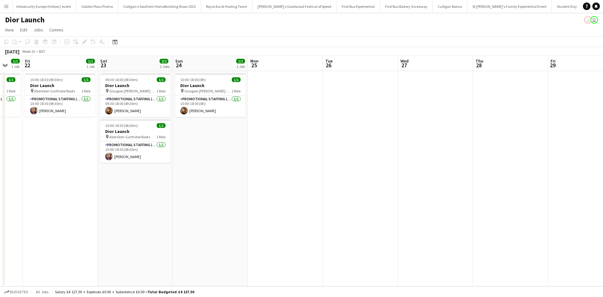
scroll to position [0, 203]
click at [480, 91] on app-date-cell at bounding box center [509, 178] width 75 height 215
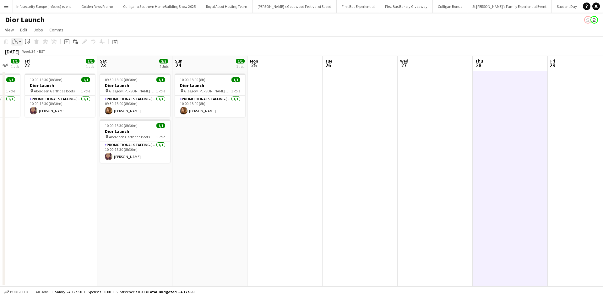
click at [14, 42] on icon "Paste" at bounding box center [15, 41] width 5 height 5
click at [26, 63] on link "Paste with crew Ctrl+Shift+V" at bounding box center [46, 65] width 59 height 6
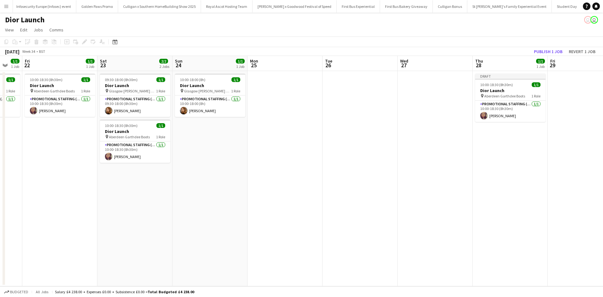
click at [558, 84] on app-date-cell at bounding box center [585, 178] width 75 height 215
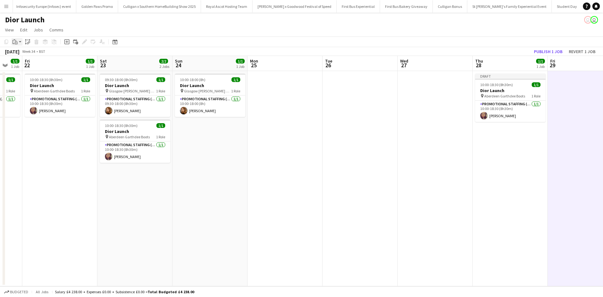
click at [16, 40] on icon at bounding box center [15, 40] width 1 height 1
click at [26, 64] on link "Paste with crew Ctrl+Shift+V" at bounding box center [46, 65] width 59 height 6
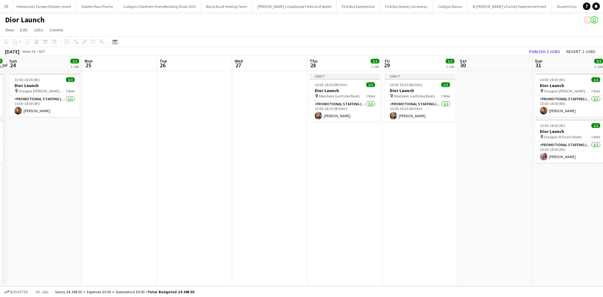
drag, startPoint x: 435, startPoint y: 177, endPoint x: 284, endPoint y: 154, distance: 153.4
click at [270, 155] on app-calendar-viewport "Thu 21 1/1 1 Job Fri 22 1/1 1 Job Sat 23 2/2 2 Jobs Sun 24 1/1 1 Job Mon 25 Tue…" at bounding box center [301, 171] width 603 height 230
click at [489, 91] on app-date-cell at bounding box center [494, 178] width 75 height 215
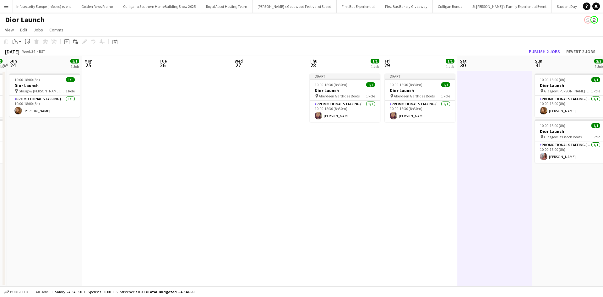
scroll to position [0, 218]
click at [14, 43] on icon "Paste" at bounding box center [15, 41] width 5 height 5
click at [25, 64] on link "Paste with crew Ctrl+Shift+V" at bounding box center [46, 65] width 59 height 6
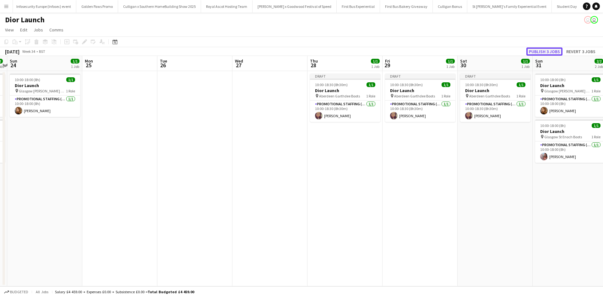
click at [547, 53] on button "Publish 3 jobs" at bounding box center [544, 51] width 36 height 8
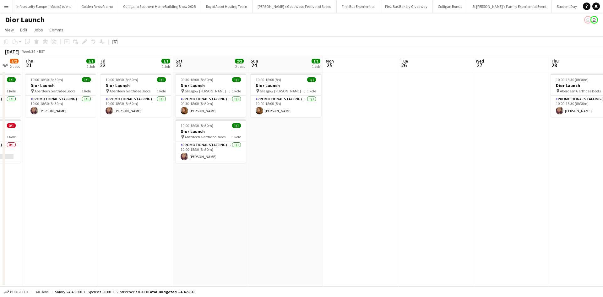
drag, startPoint x: 157, startPoint y: 186, endPoint x: 423, endPoint y: 179, distance: 266.3
click at [420, 180] on app-calendar-viewport "Tue 19 4/4 1 Job Wed 20 1/2 2 Jobs Thu 21 1/1 1 Job Fri 22 1/1 1 Job Sat 23 2/2…" at bounding box center [301, 171] width 603 height 230
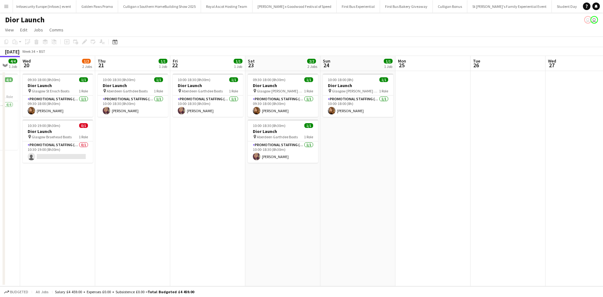
drag, startPoint x: 152, startPoint y: 211, endPoint x: 302, endPoint y: 204, distance: 150.2
click at [302, 204] on app-calendar-viewport "Mon 18 4/4 2 Jobs Tue 19 4/4 1 Job Wed 20 1/2 2 Jobs Thu 21 1/1 1 Job Fri 22 1/…" at bounding box center [301, 171] width 603 height 230
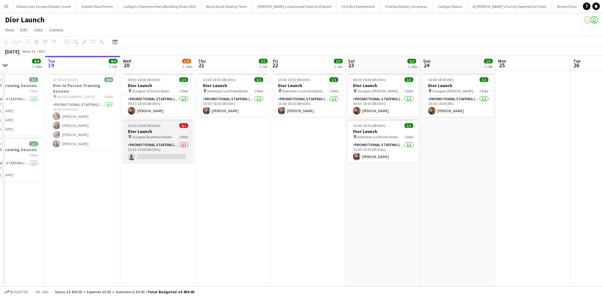
click at [167, 128] on app-job-card "10:30-19:00 (8h30m) 0/1 Dior Launch pin Glasgow Braehead Boots 1 Role Promotion…" at bounding box center [158, 140] width 70 height 43
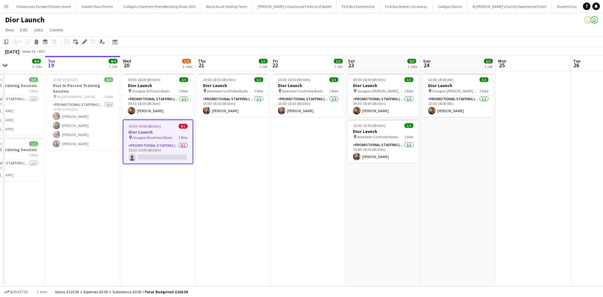
click at [6, 40] on icon "Copy" at bounding box center [6, 41] width 5 height 5
click at [226, 132] on app-date-cell "10:00-18:30 (8h30m) 1/1 Dior Launch pin Aberdeen Garthdee Boots 1 Role Promotio…" at bounding box center [232, 178] width 75 height 215
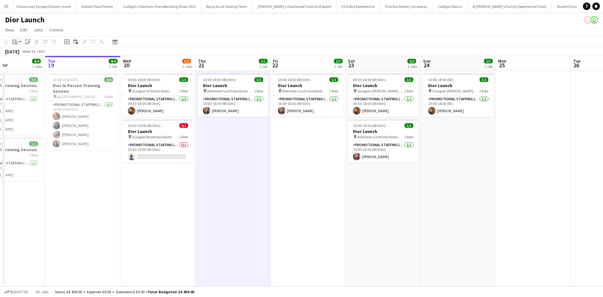
click at [19, 40] on app-action-btn "Paste" at bounding box center [16, 42] width 11 height 8
click at [22, 53] on link "Paste Ctrl+V" at bounding box center [46, 54] width 59 height 6
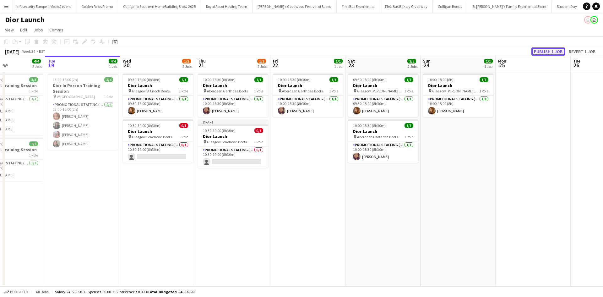
click at [546, 52] on button "Publish 1 job" at bounding box center [548, 51] width 34 height 8
click at [438, 138] on app-date-cell "10:00-18:00 (8h) 1/1 Dior Launch pin Glasgow Buchanan Galleries Boots 1 Role Pr…" at bounding box center [457, 178] width 75 height 215
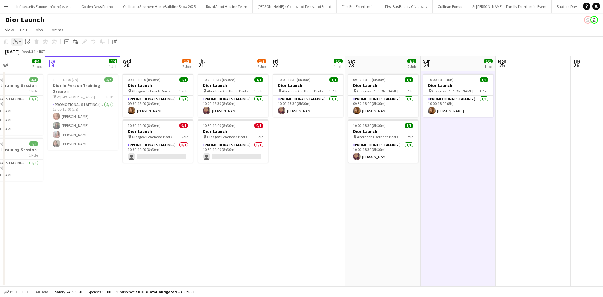
click at [16, 40] on icon at bounding box center [15, 40] width 1 height 1
click at [23, 52] on link "Paste Ctrl+V" at bounding box center [46, 54] width 59 height 6
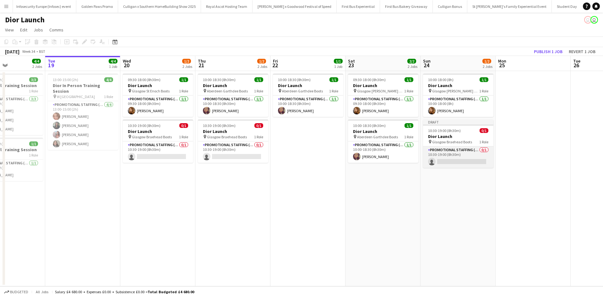
click at [466, 154] on app-card-role "Promotional Staffing (Sales Staff) 0/1 10:30-19:00 (8h30m) single-neutral-actio…" at bounding box center [458, 156] width 70 height 21
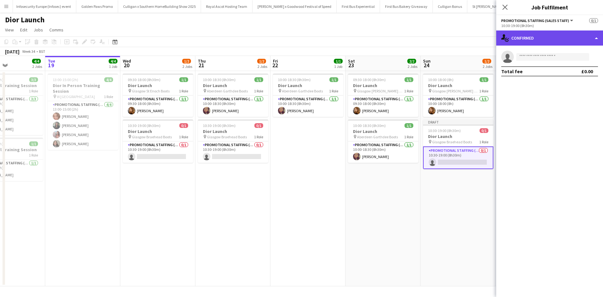
click at [530, 39] on div "single-neutral-actions-check-2 Confirmed" at bounding box center [549, 37] width 107 height 15
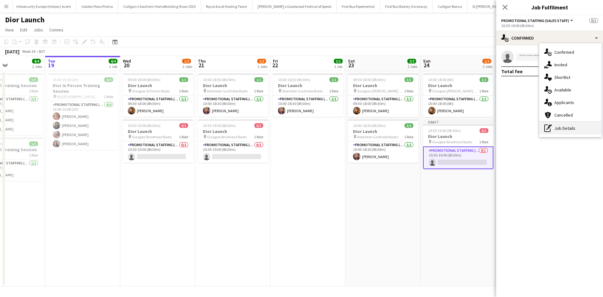
click at [562, 133] on div "pen-write Job Details" at bounding box center [570, 128] width 62 height 13
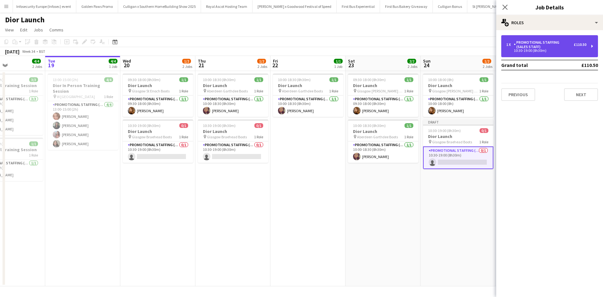
click at [534, 45] on div "Promotional Staffing (Sales Staff)" at bounding box center [544, 44] width 60 height 9
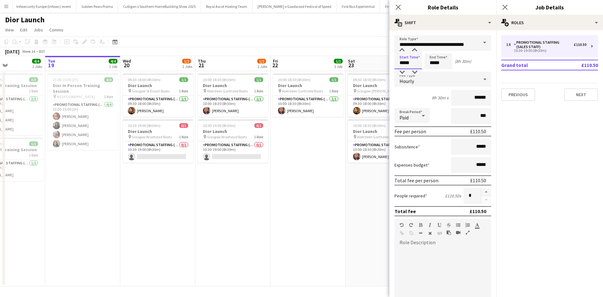
drag, startPoint x: 411, startPoint y: 63, endPoint x: 406, endPoint y: 62, distance: 5.0
click at [406, 62] on input "*****" at bounding box center [408, 61] width 28 height 16
type input "*****"
drag, startPoint x: 445, startPoint y: 62, endPoint x: 427, endPoint y: 62, distance: 17.9
click at [427, 62] on input "*****" at bounding box center [438, 61] width 28 height 16
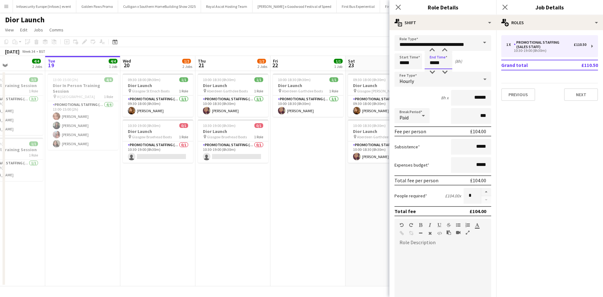
type input "*****"
click at [361, 188] on app-date-cell "09:30-18:00 (8h30m) 1/1 Dior Launch pin Glasgow Buchanan Galleries Boots 1 Role…" at bounding box center [382, 178] width 75 height 215
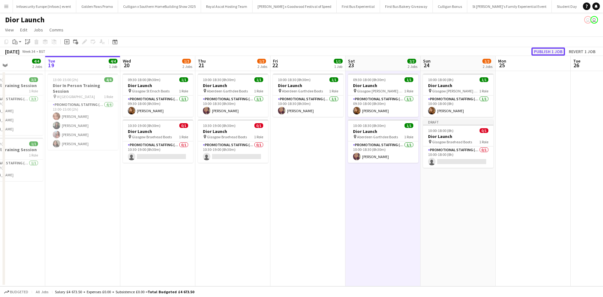
click at [551, 51] on button "Publish 1 job" at bounding box center [548, 51] width 34 height 8
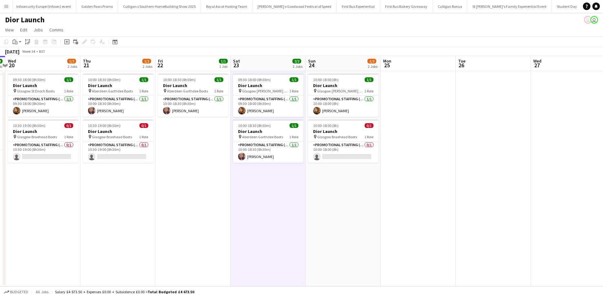
drag, startPoint x: 484, startPoint y: 229, endPoint x: 361, endPoint y: 219, distance: 123.8
click at [361, 219] on app-calendar-viewport "Sat 16 Sun 17 1/1 1 Job Mon 18 4/4 2 Jobs Tue 19 4/4 1 Job Wed 20 1/2 2 Jobs Th…" at bounding box center [301, 171] width 603 height 230
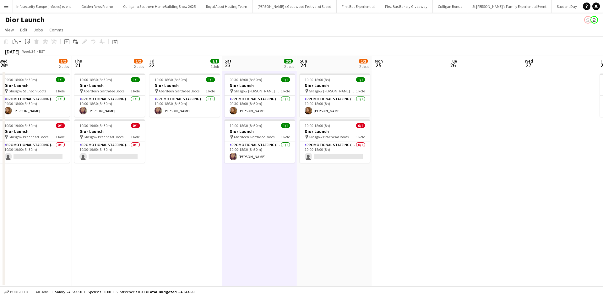
click at [410, 123] on app-date-cell at bounding box center [409, 178] width 75 height 215
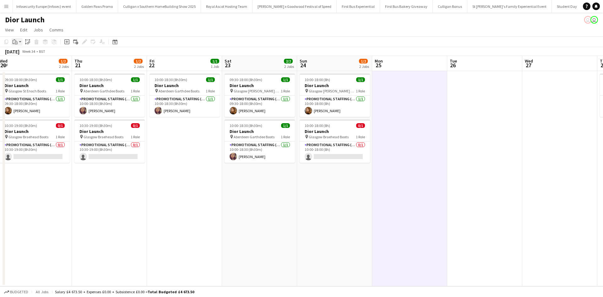
click at [17, 42] on icon at bounding box center [16, 42] width 3 height 3
click at [20, 52] on link "Paste Ctrl+V" at bounding box center [46, 54] width 59 height 6
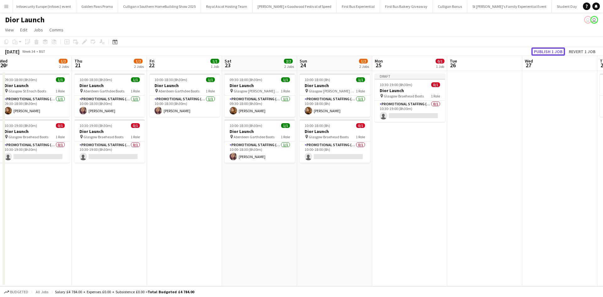
click at [541, 51] on button "Publish 1 job" at bounding box center [548, 51] width 34 height 8
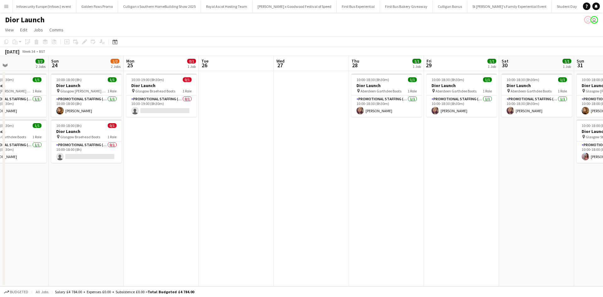
scroll to position [0, 308]
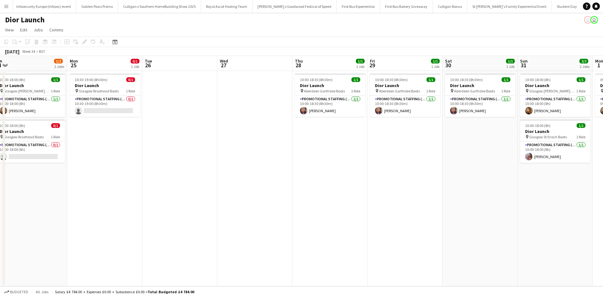
drag, startPoint x: 495, startPoint y: 199, endPoint x: 190, endPoint y: 194, distance: 305.2
click at [190, 194] on app-calendar-viewport "Wed 20 1/2 2 Jobs Thu 21 1/2 2 Jobs Fri 22 1/1 1 Job Sat 23 2/2 2 Jobs Sun 24 1…" at bounding box center [301, 171] width 603 height 230
click at [558, 125] on div "10:00-18:00 (8h) 1/1" at bounding box center [555, 125] width 70 height 5
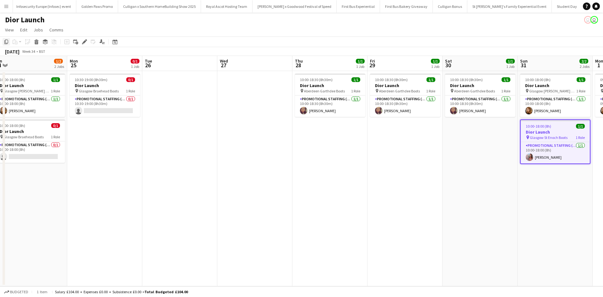
click at [5, 43] on icon at bounding box center [6, 42] width 4 height 4
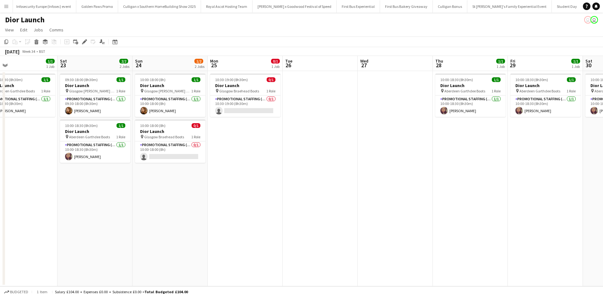
drag, startPoint x: 150, startPoint y: 239, endPoint x: 370, endPoint y: 217, distance: 221.1
click at [370, 217] on app-calendar-viewport "Wed 20 1/2 2 Jobs Thu 21 1/2 2 Jobs Fri 22 1/1 1 Job Sat 23 2/2 2 Jobs Sun 24 1…" at bounding box center [301, 171] width 603 height 230
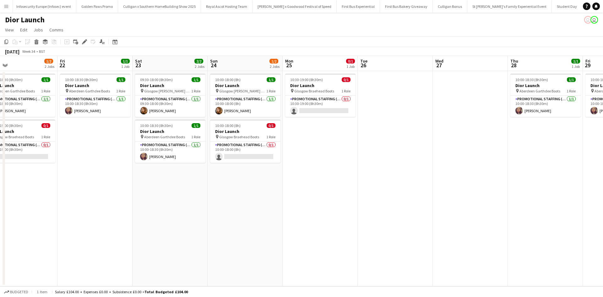
scroll to position [0, 163]
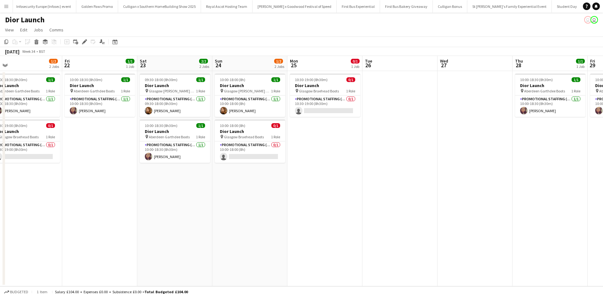
click at [246, 181] on app-date-cell "10:00-18:00 (8h) 1/1 Dior Launch pin Glasgow Buchanan Galleries Boots 1 Role Pr…" at bounding box center [249, 178] width 75 height 215
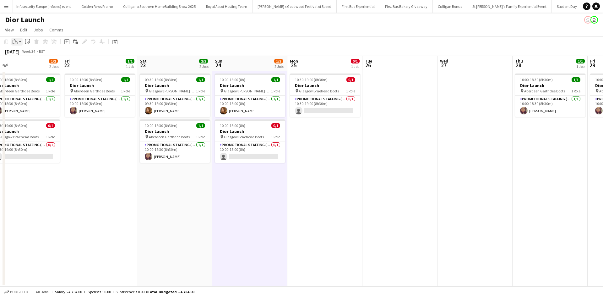
click at [13, 41] on icon at bounding box center [14, 42] width 2 height 4
click at [26, 54] on link "Paste Ctrl+V" at bounding box center [46, 54] width 59 height 6
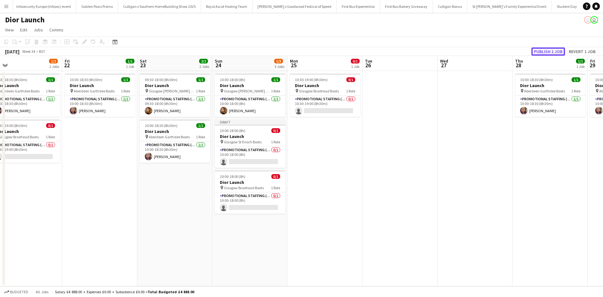
click at [546, 52] on button "Publish 1 job" at bounding box center [548, 51] width 34 height 8
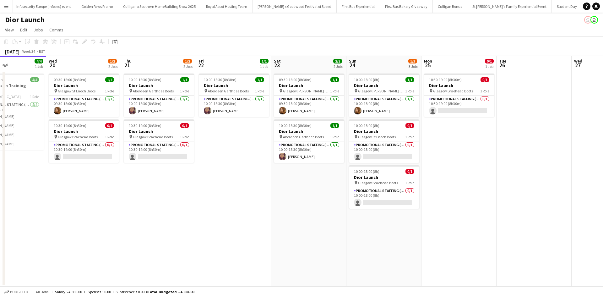
scroll to position [0, 179]
drag, startPoint x: 119, startPoint y: 198, endPoint x: 328, endPoint y: 187, distance: 209.7
click at [328, 187] on app-calendar-viewport "Sun 17 1/1 1 Job Mon 18 4/4 2 Jobs Tue 19 4/4 1 Job Wed 20 1/2 2 Jobs Thu 21 1/…" at bounding box center [301, 171] width 603 height 230
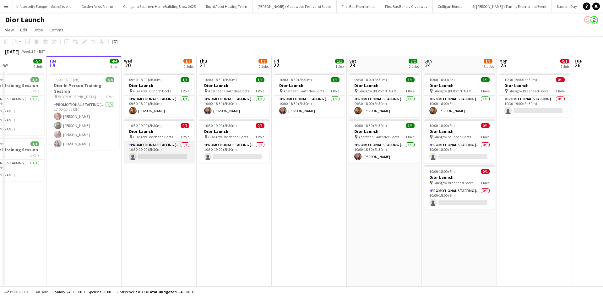
click at [175, 150] on app-card-role "Promotional Staffing (Sales Staff) 0/1 10:30-19:00 (8h30m) single-neutral-actio…" at bounding box center [159, 151] width 70 height 21
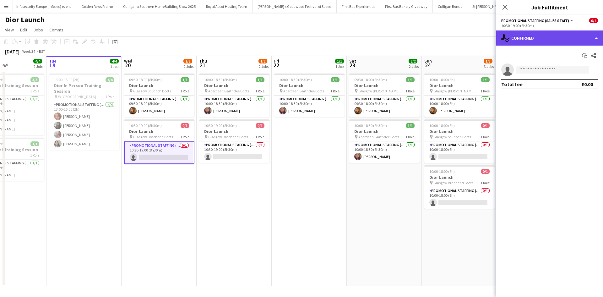
click at [529, 41] on div "single-neutral-actions-check-2 Confirmed" at bounding box center [549, 37] width 107 height 15
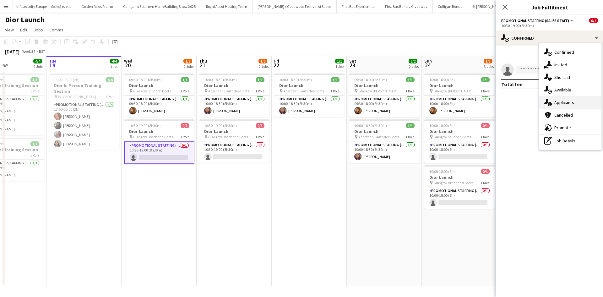
click at [561, 100] on div "single-neutral-actions-information Applicants" at bounding box center [570, 102] width 62 height 13
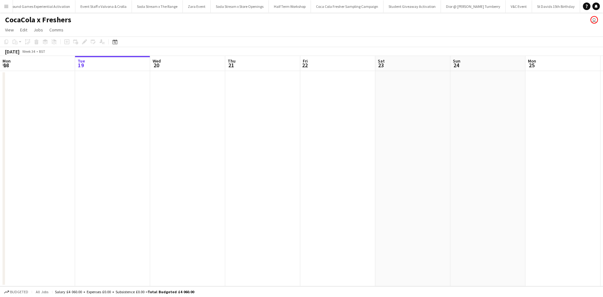
scroll to position [0, 311]
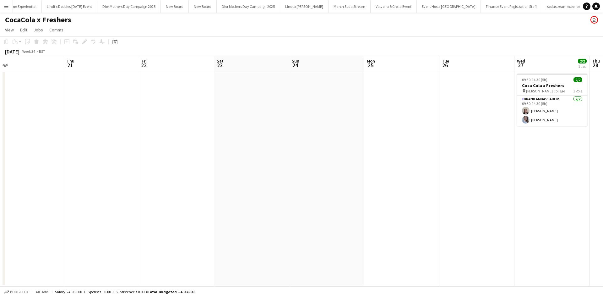
drag, startPoint x: 428, startPoint y: 149, endPoint x: 257, endPoint y: 140, distance: 171.3
click at [257, 140] on app-calendar-viewport "Sat 16 Sun 17 Mon 18 Tue 19 Wed 20 Thu 21 Fri 22 Sat 23 Sun 24 Mon 25 Tue 26 We…" at bounding box center [301, 171] width 603 height 230
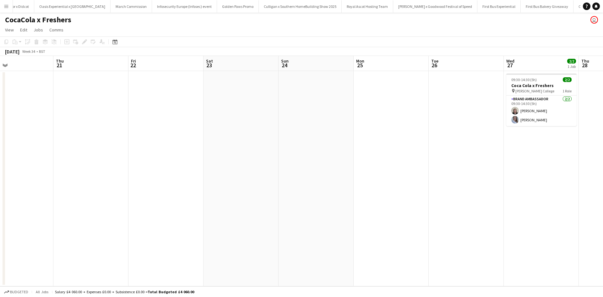
scroll to position [0, 6006]
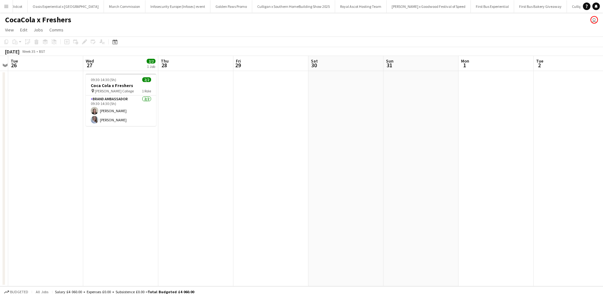
drag, startPoint x: 519, startPoint y: 162, endPoint x: 90, endPoint y: 120, distance: 431.2
click at [90, 120] on app-calendar-viewport "Fri 22 Sat 23 Sun 24 Mon 25 Tue 26 Wed 27 2/2 1 Job Thu 28 Fri 29 Sat 30 Sun 31…" at bounding box center [301, 171] width 603 height 230
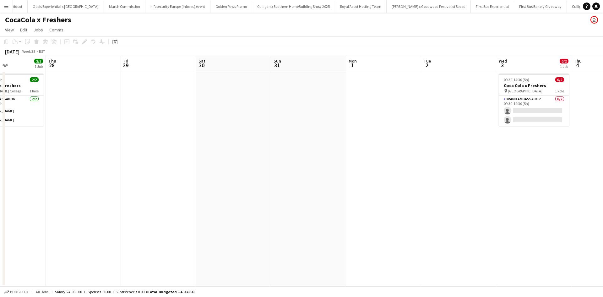
drag, startPoint x: 407, startPoint y: 181, endPoint x: 153, endPoint y: 161, distance: 254.4
click at [151, 165] on app-calendar-viewport "Sun 24 Mon 25 Tue 26 Wed 27 2/2 1 Job Thu 28 Fri 29 Sat 30 Sun 31 Mon 1 Tue 2 W…" at bounding box center [301, 171] width 603 height 230
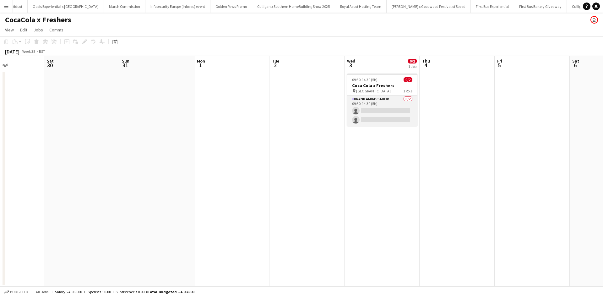
click at [392, 104] on app-card-role "Brand Ambassador 0/2 09:30-14:30 (5h) single-neutral-actions single-neutral-act…" at bounding box center [382, 110] width 70 height 30
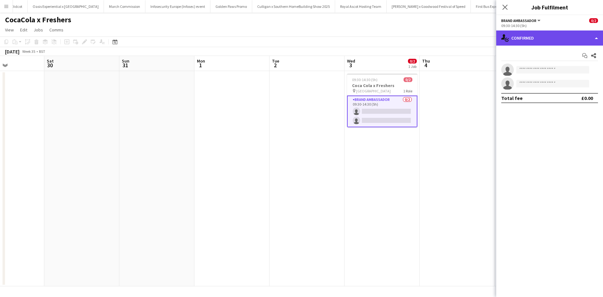
click at [523, 38] on div "single-neutral-actions-check-2 Confirmed" at bounding box center [549, 37] width 107 height 15
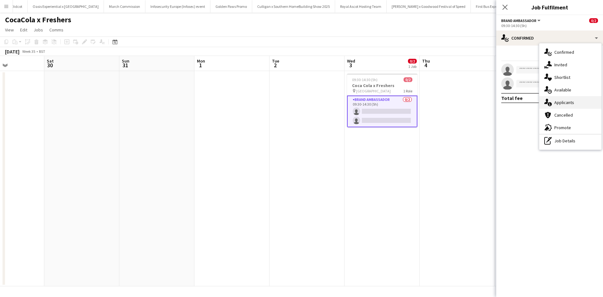
click at [560, 100] on div "single-neutral-actions-information Applicants" at bounding box center [570, 102] width 62 height 13
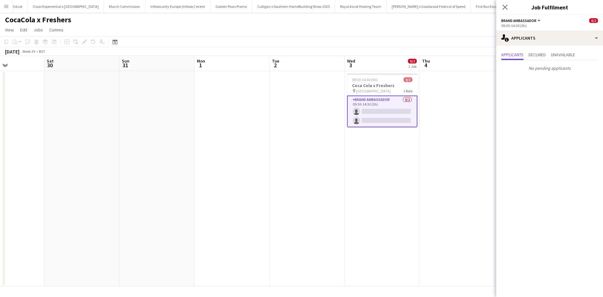
click at [472, 169] on app-date-cell at bounding box center [456, 178] width 75 height 215
